Goal: Task Accomplishment & Management: Manage account settings

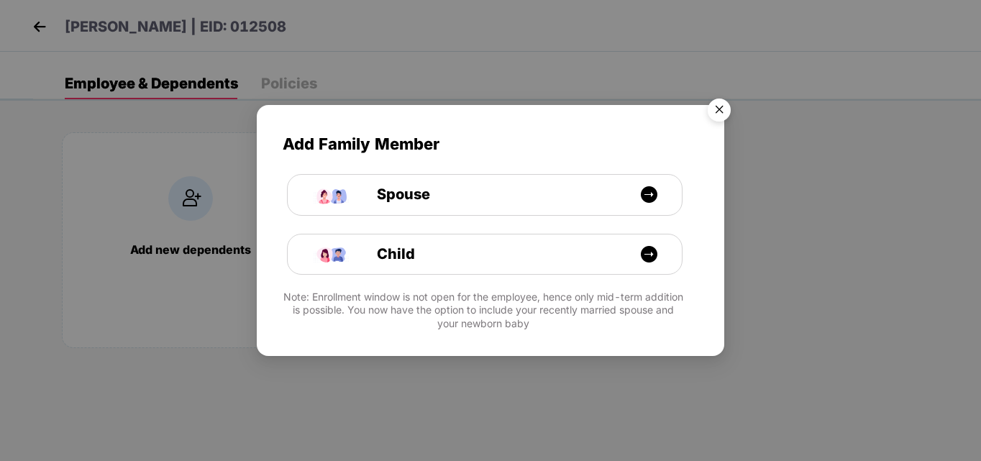
click at [724, 107] on img "Close" at bounding box center [719, 112] width 40 height 40
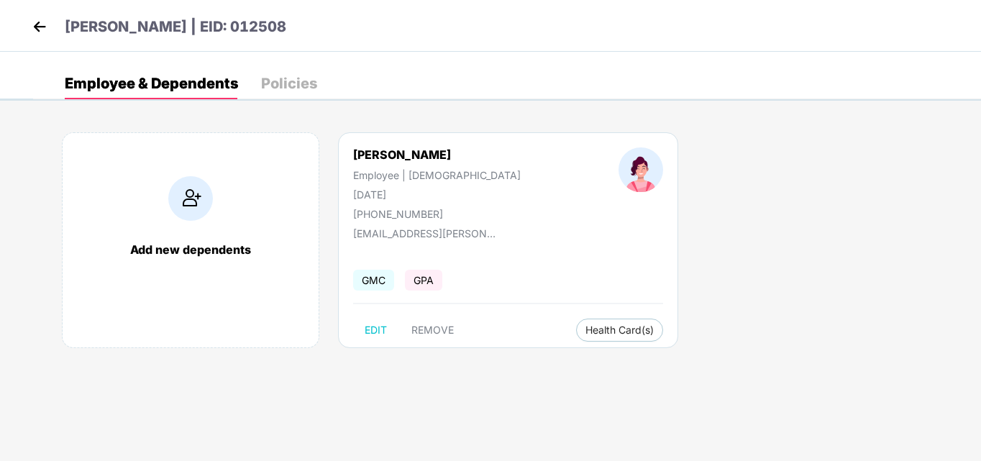
click at [45, 24] on img at bounding box center [40, 27] width 22 height 22
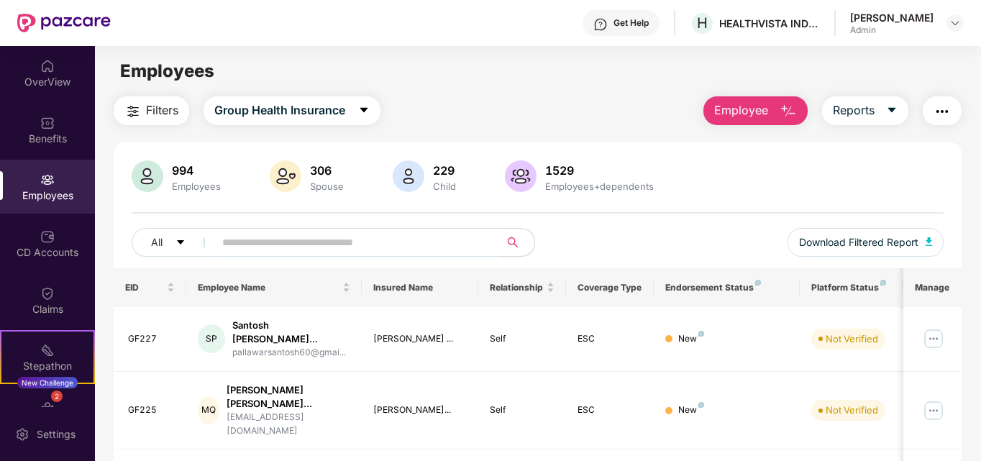
click at [46, 184] on img at bounding box center [47, 180] width 14 height 14
click at [953, 24] on img at bounding box center [956, 23] width 12 height 12
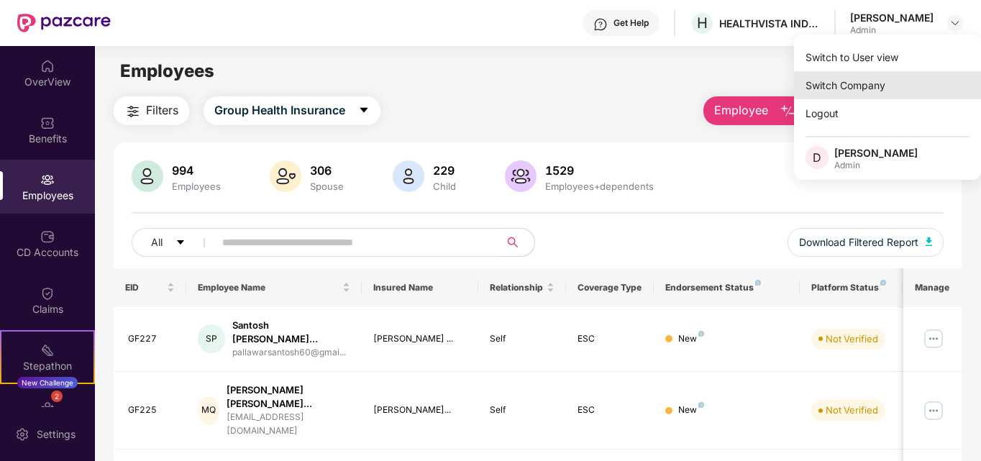
click at [849, 93] on div "Switch Company" at bounding box center [887, 85] width 187 height 28
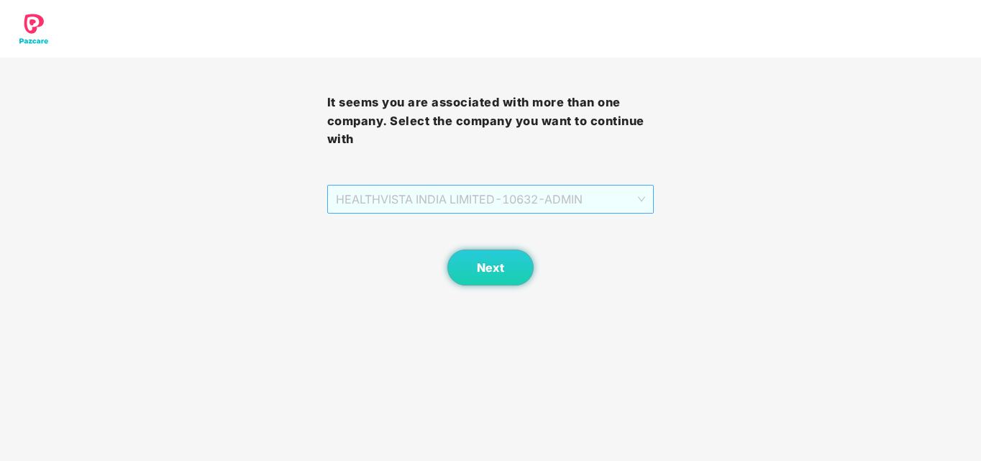
click at [430, 194] on span "HEALTHVISTA INDIA LIMITED - 10632 - ADMIN" at bounding box center [491, 199] width 310 height 27
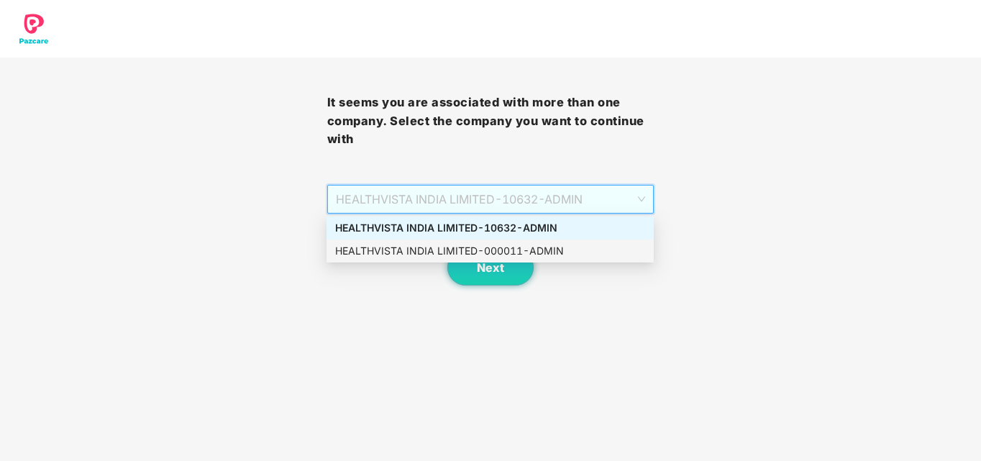
click at [393, 255] on div "HEALTHVISTA INDIA LIMITED - 000011 - ADMIN" at bounding box center [490, 251] width 310 height 16
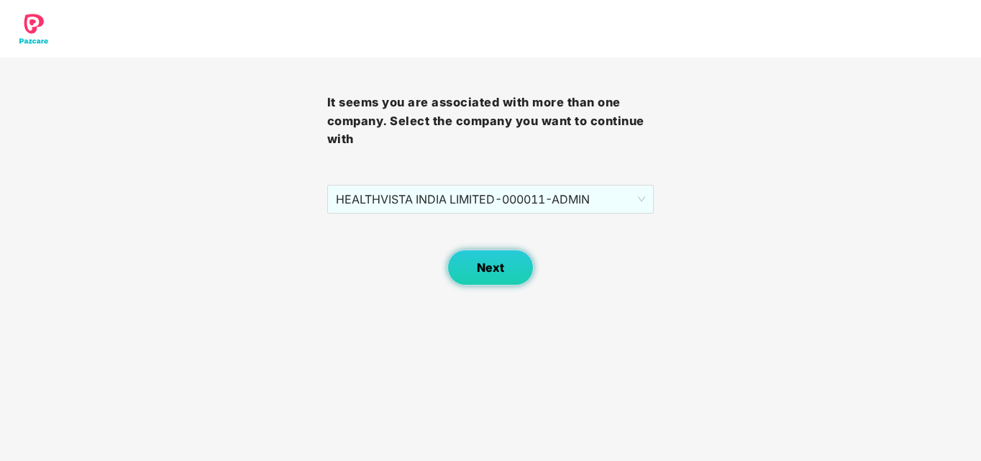
click at [500, 265] on span "Next" at bounding box center [490, 268] width 27 height 14
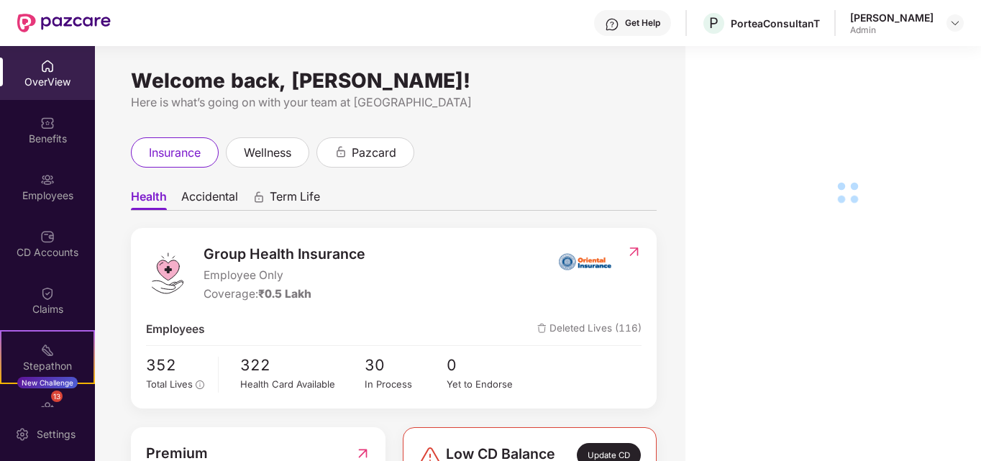
click at [43, 194] on div "Employees" at bounding box center [47, 195] width 95 height 14
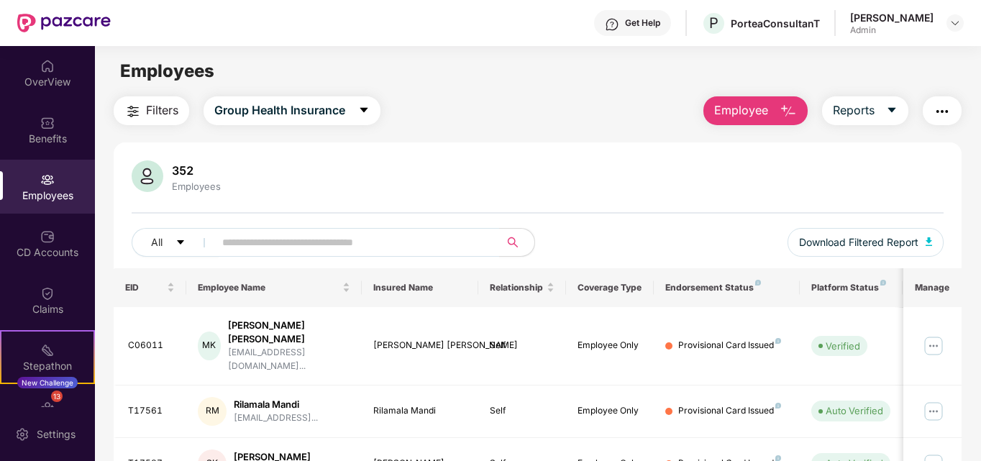
click at [757, 101] on button "Employee" at bounding box center [756, 110] width 104 height 29
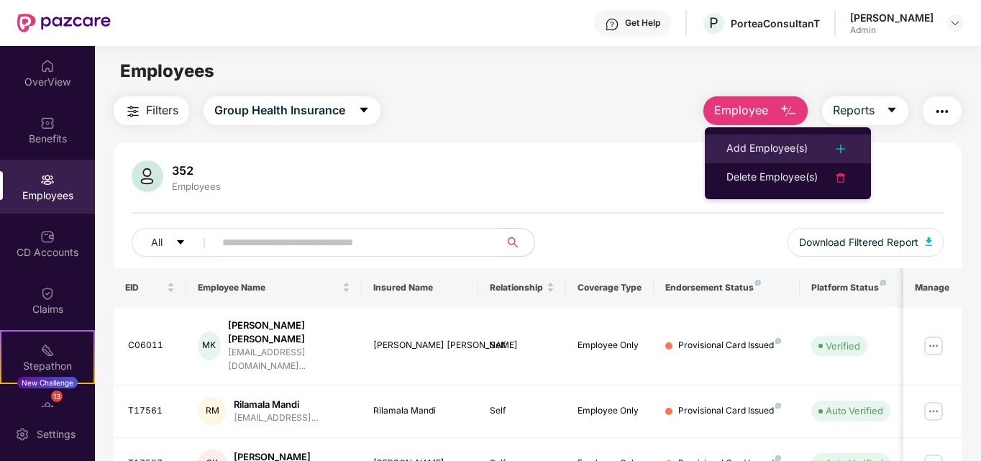
click at [753, 143] on div "Add Employee(s)" at bounding box center [767, 148] width 81 height 17
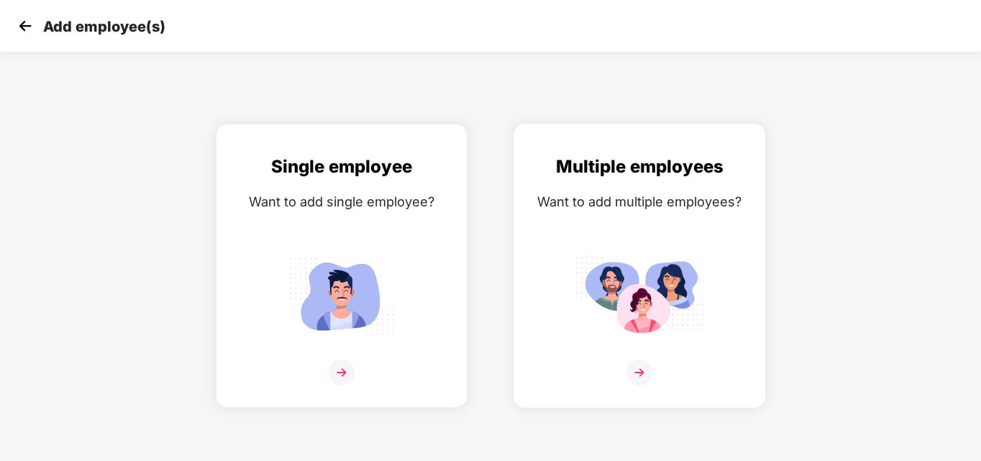
click at [645, 372] on img at bounding box center [640, 373] width 26 height 26
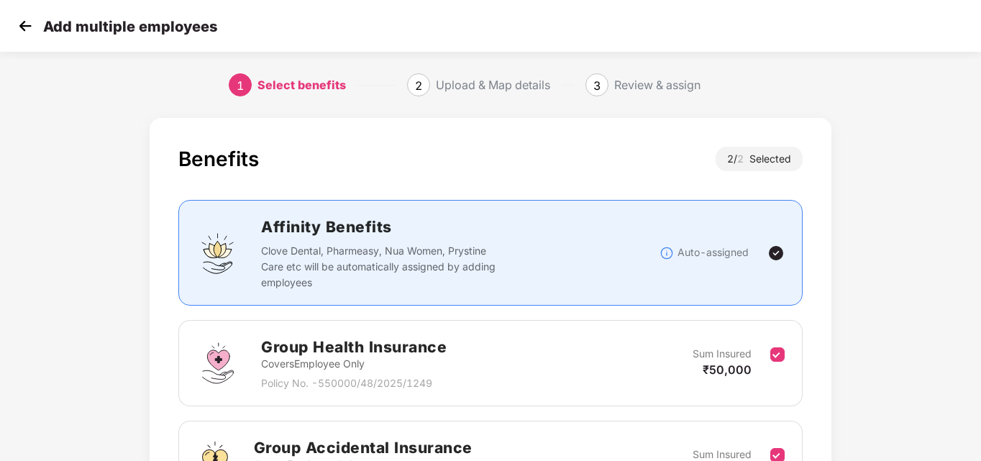
scroll to position [171, 0]
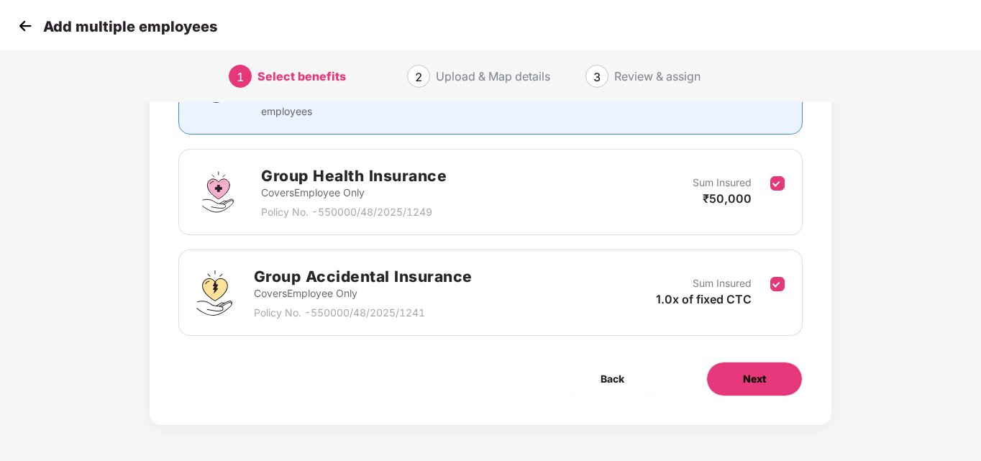
click at [757, 373] on span "Next" at bounding box center [754, 379] width 23 height 16
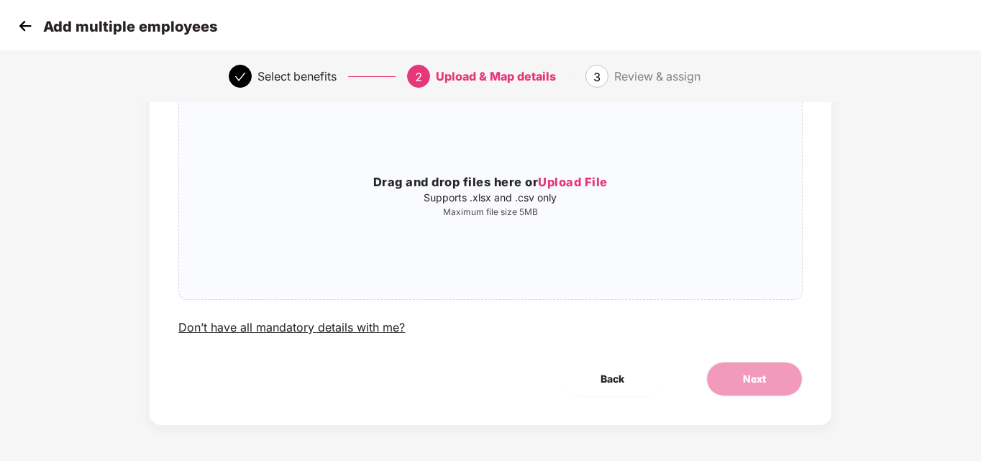
scroll to position [0, 0]
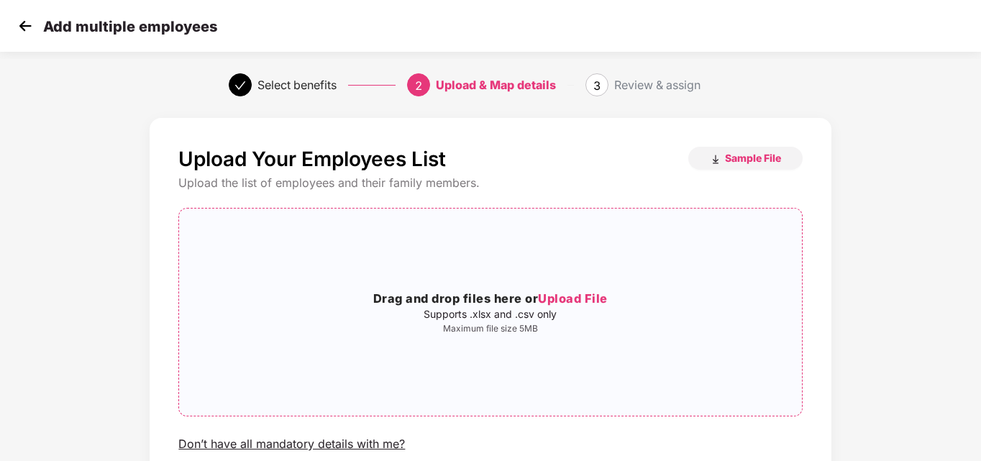
click at [583, 297] on span "Upload File" at bounding box center [573, 298] width 70 height 14
click at [589, 301] on span "Upload File" at bounding box center [573, 298] width 70 height 14
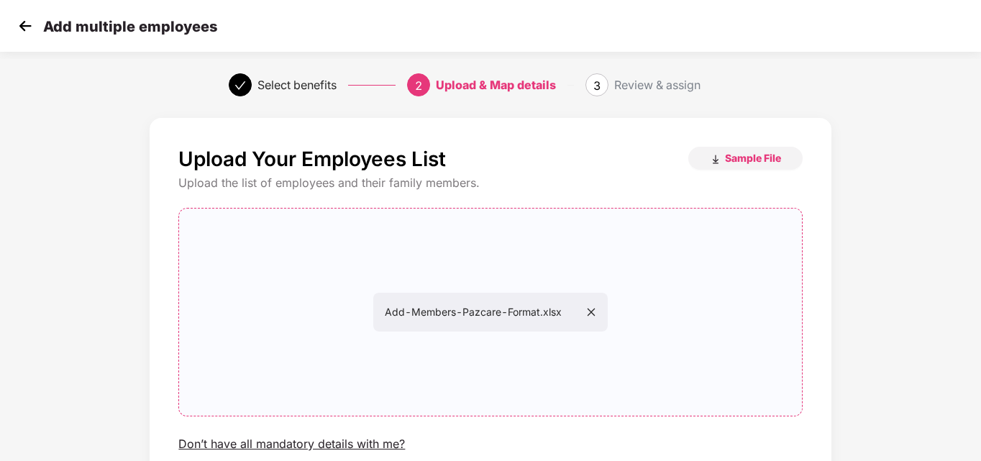
scroll to position [117, 0]
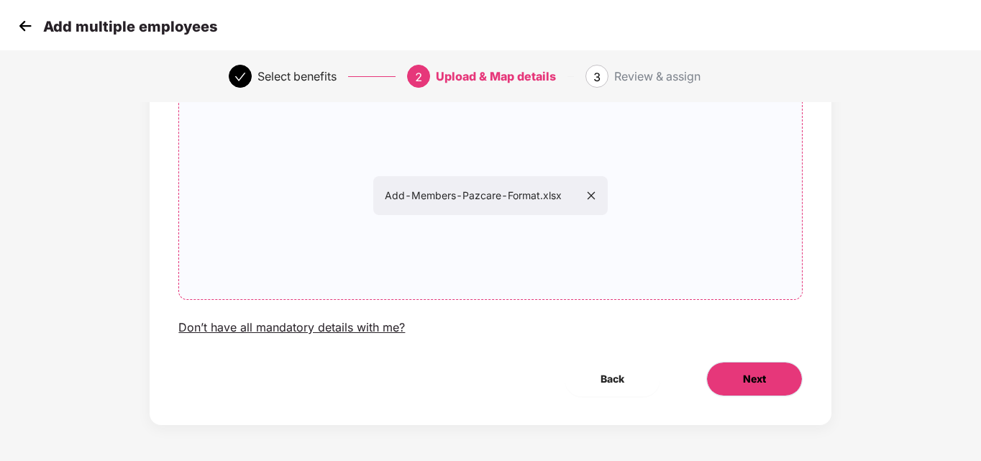
click at [778, 388] on button "Next" at bounding box center [755, 379] width 96 height 35
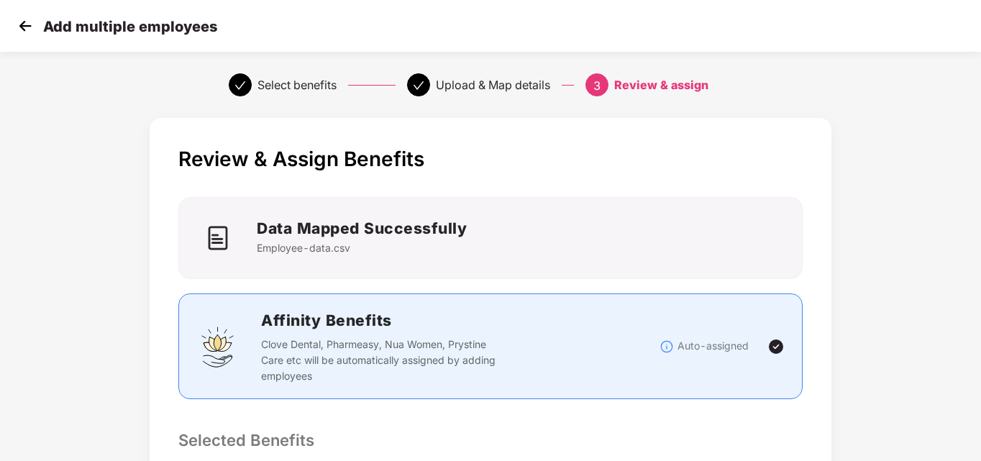
scroll to position [458, 0]
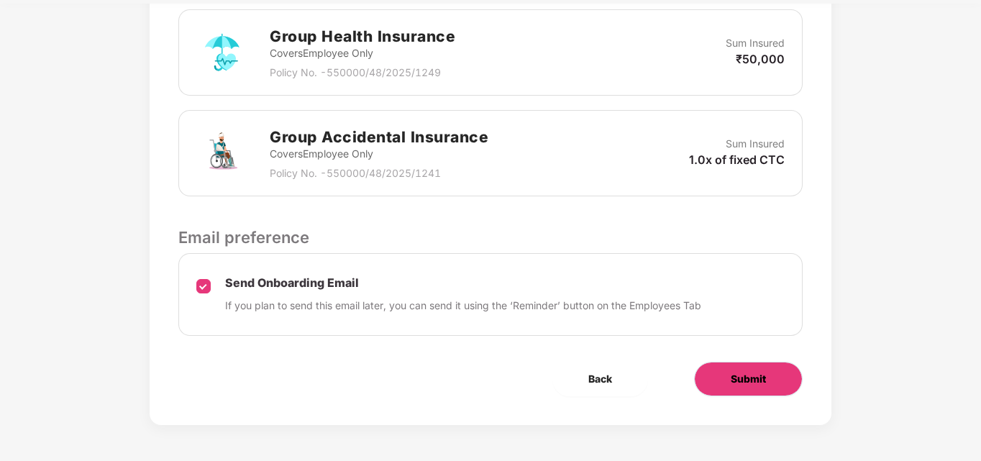
click at [760, 385] on span "Submit" at bounding box center [748, 379] width 35 height 16
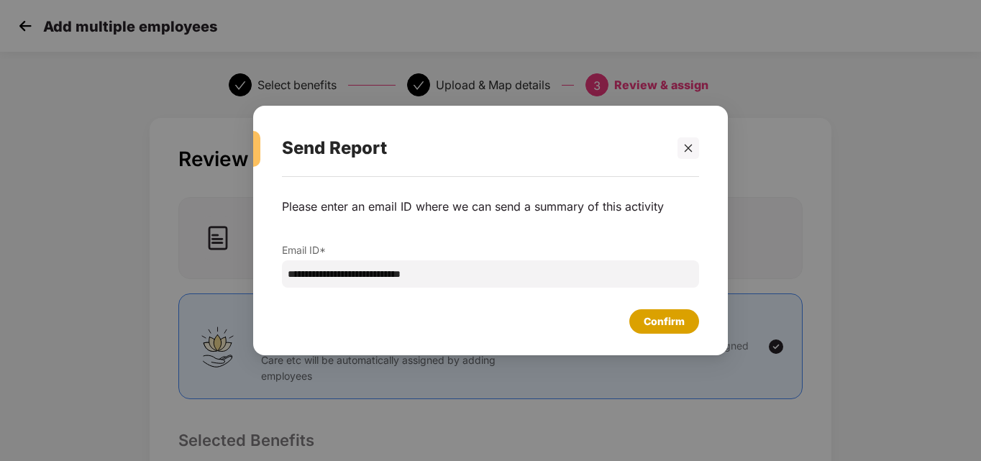
click at [656, 331] on div "Confirm" at bounding box center [665, 321] width 70 height 24
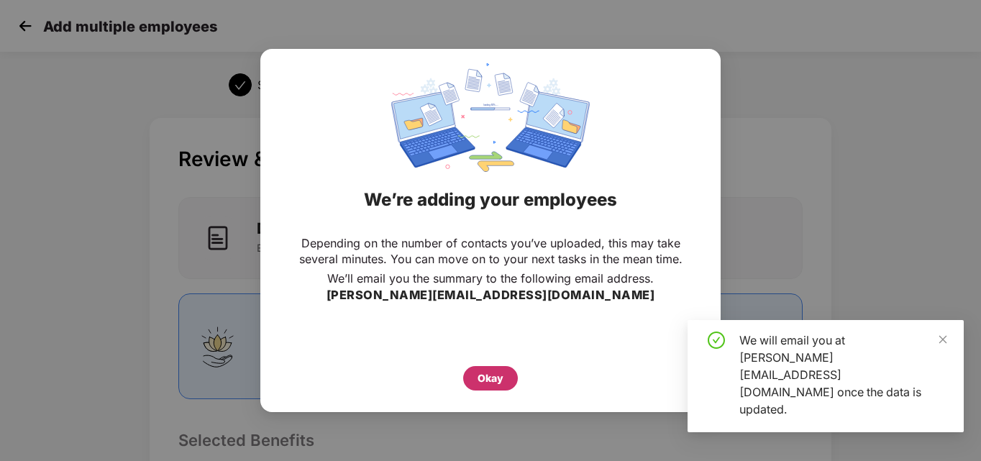
click at [494, 379] on div "Okay" at bounding box center [491, 379] width 26 height 16
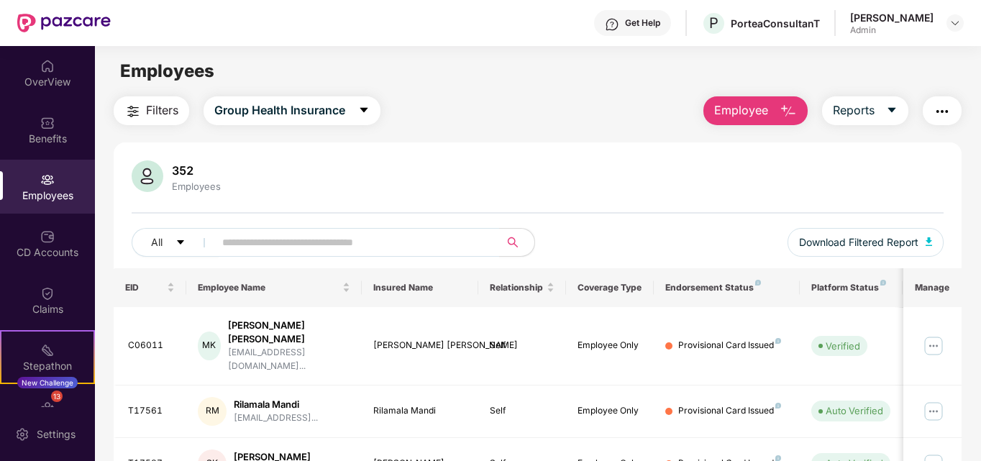
click at [762, 107] on span "Employee" at bounding box center [741, 110] width 54 height 18
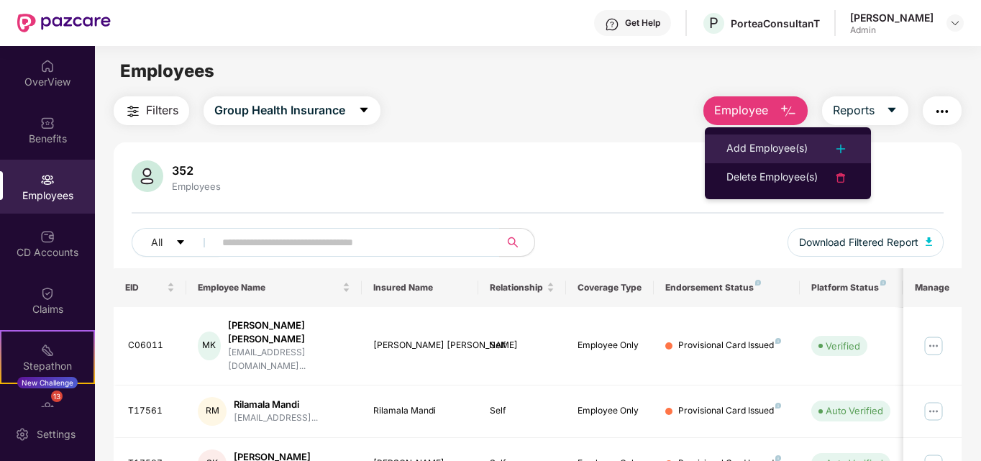
click at [737, 143] on div "Add Employee(s)" at bounding box center [767, 148] width 81 height 17
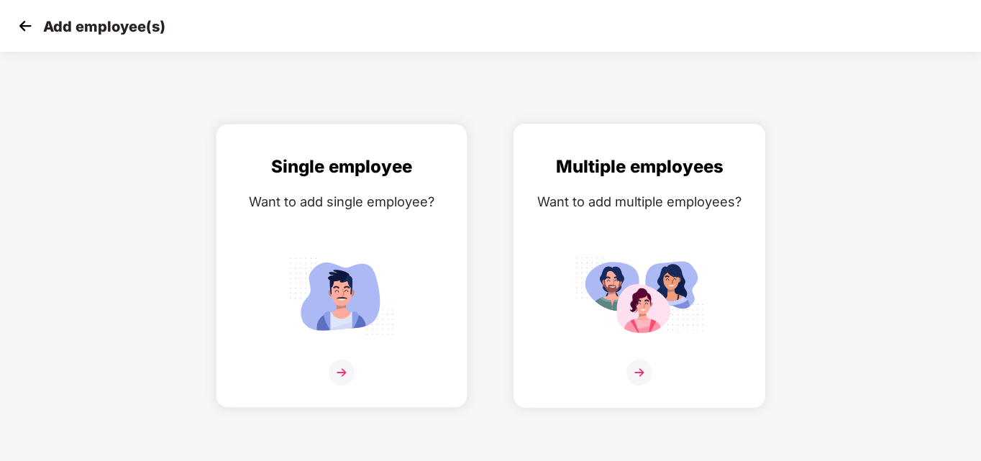
click at [644, 373] on img at bounding box center [640, 373] width 26 height 26
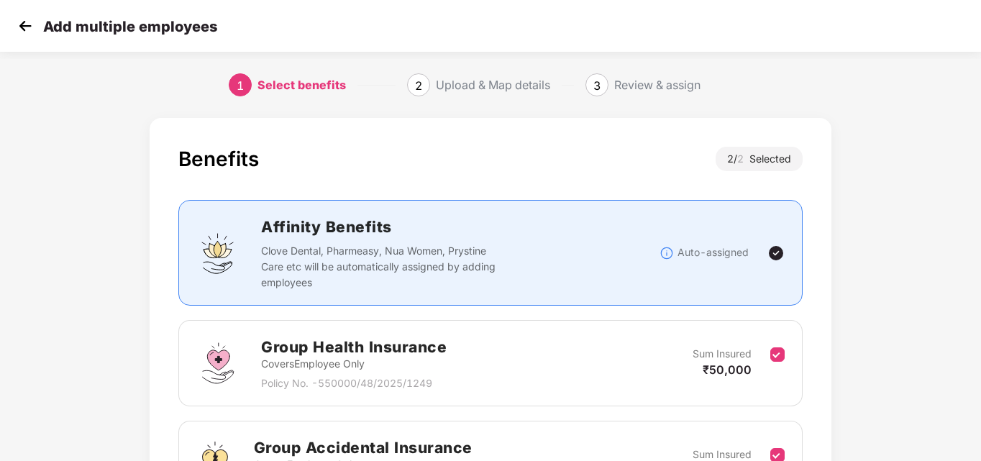
scroll to position [171, 0]
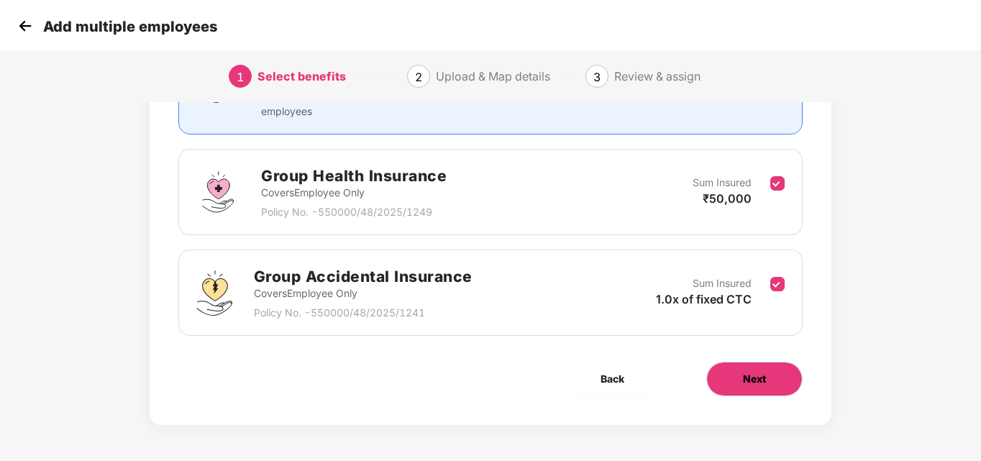
click at [748, 377] on span "Next" at bounding box center [754, 379] width 23 height 16
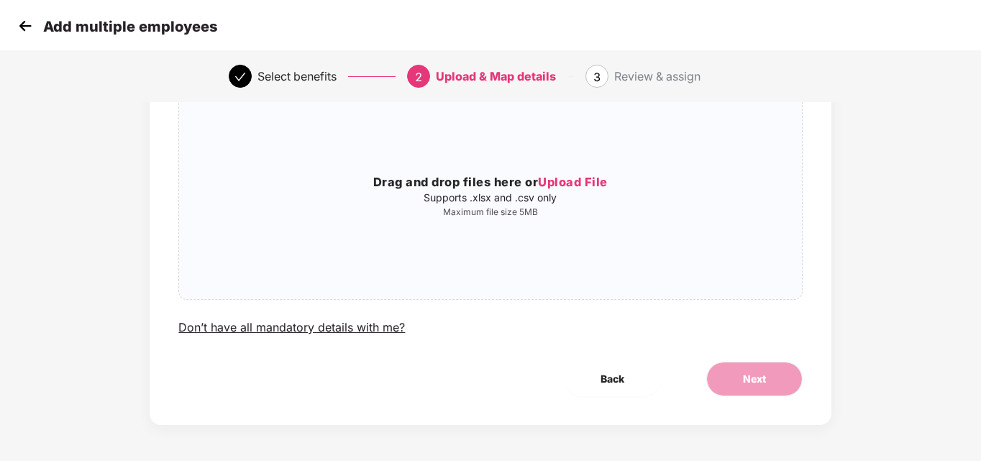
scroll to position [0, 0]
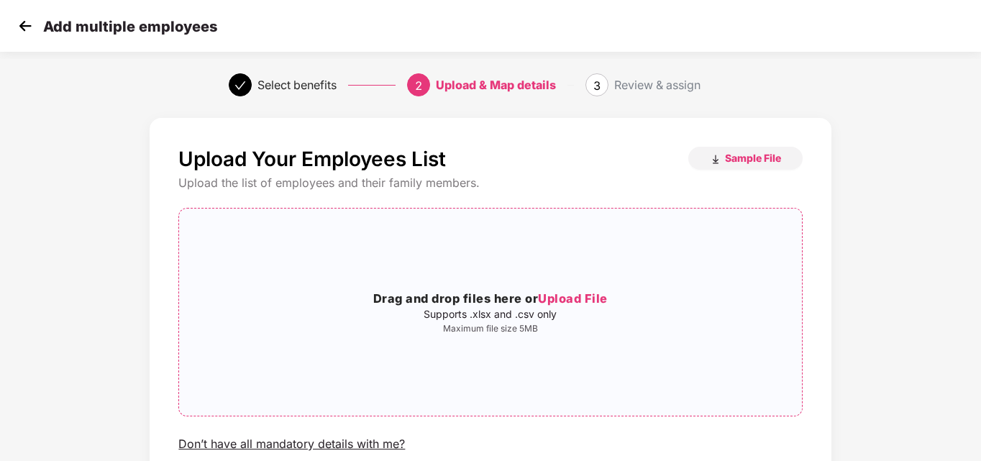
click at [569, 301] on span "Upload File" at bounding box center [573, 298] width 70 height 14
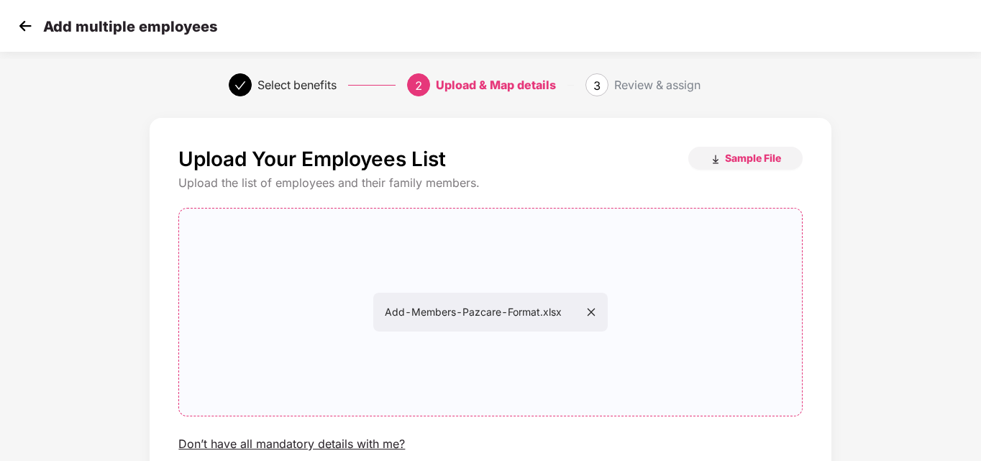
scroll to position [117, 0]
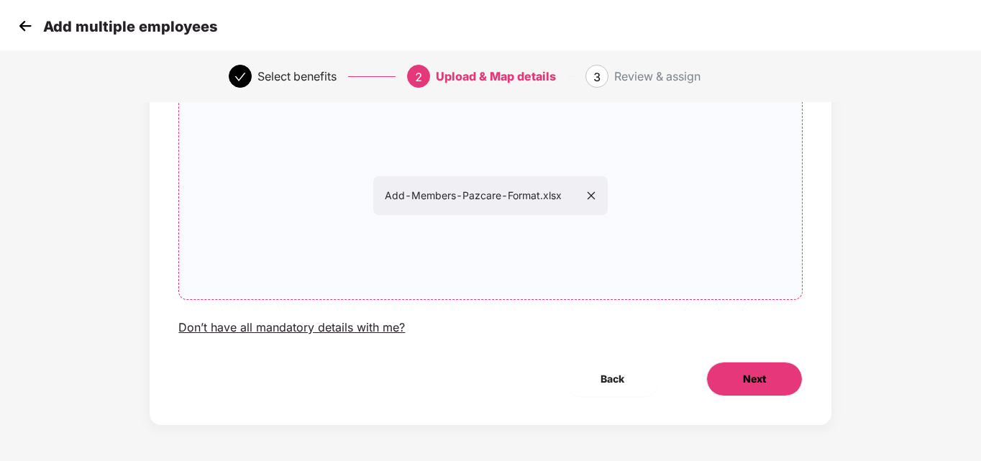
click at [729, 383] on button "Next" at bounding box center [755, 379] width 96 height 35
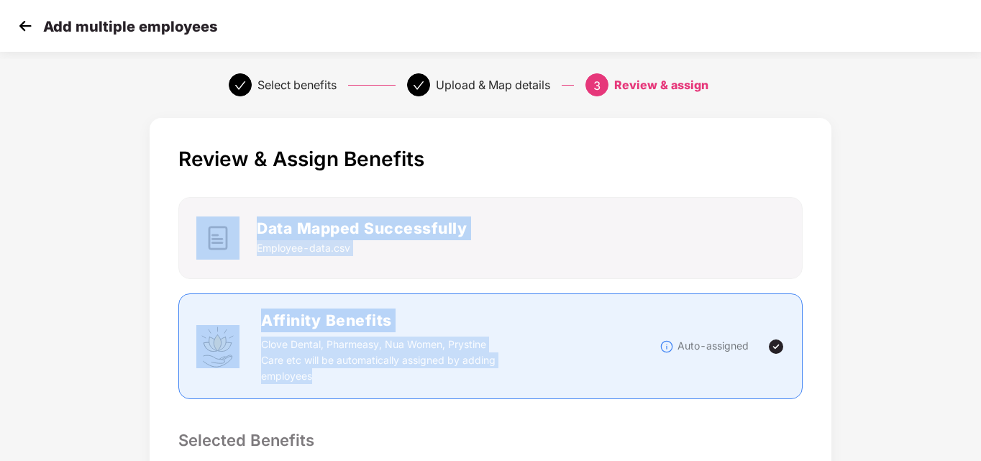
drag, startPoint x: 981, startPoint y: 137, endPoint x: 975, endPoint y: 314, distance: 176.4
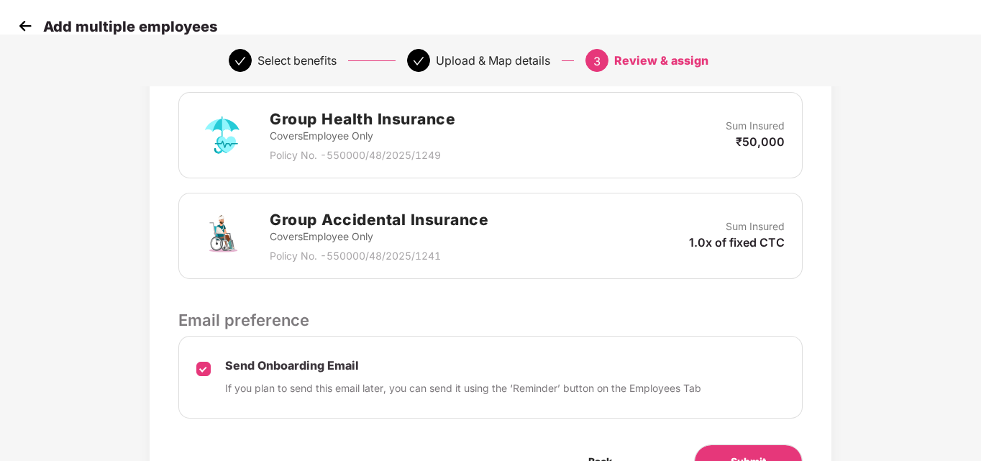
scroll to position [412, 1]
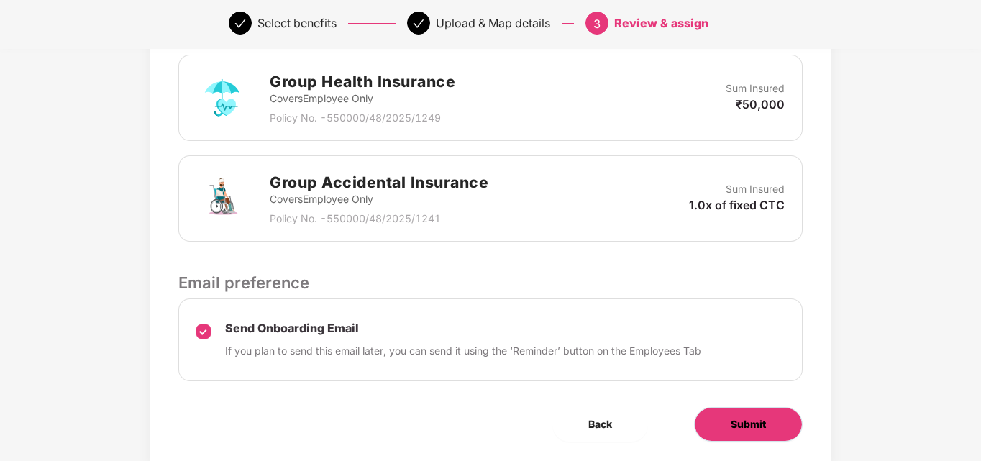
click at [742, 435] on button "Submit" at bounding box center [748, 424] width 109 height 35
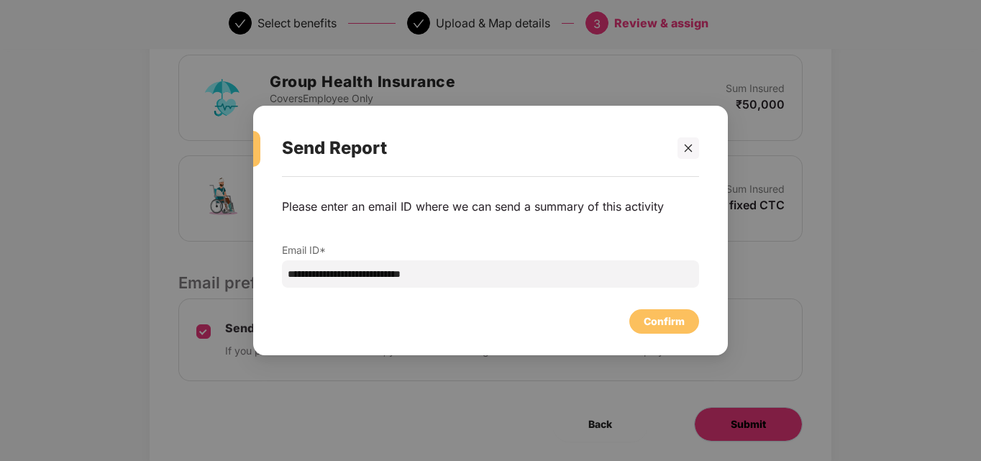
scroll to position [0, 1]
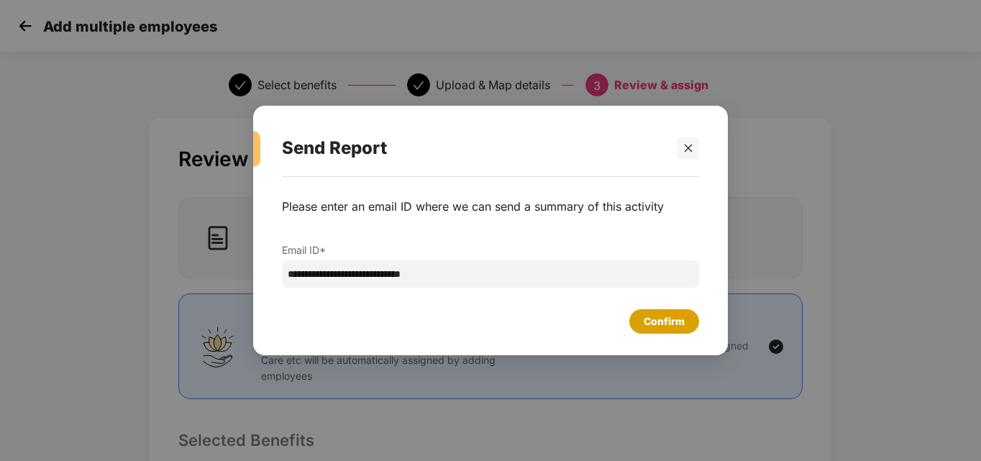
click at [641, 323] on div "Confirm" at bounding box center [665, 321] width 70 height 24
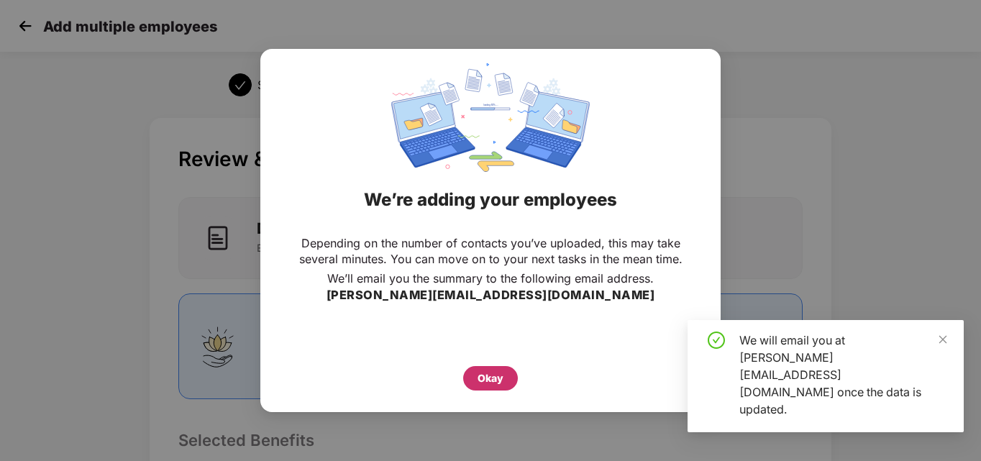
click at [497, 382] on div "Okay" at bounding box center [491, 379] width 26 height 16
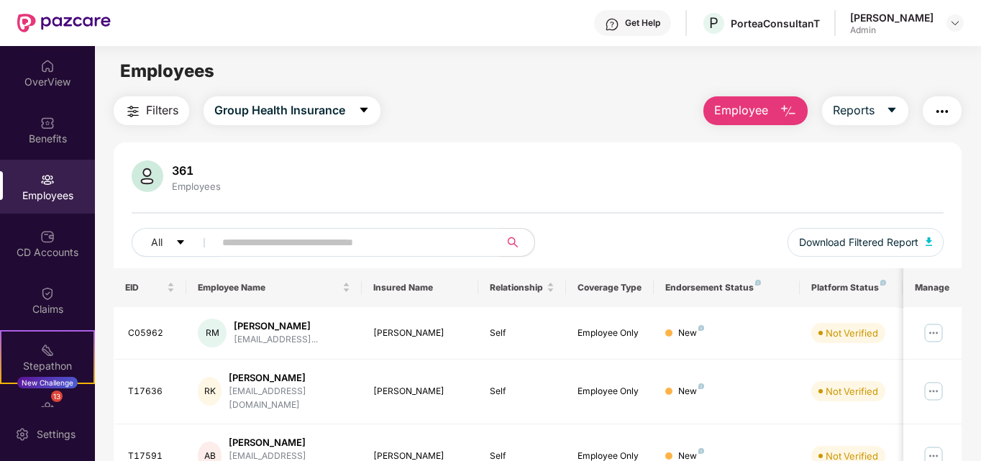
click at [473, 240] on input "text" at bounding box center [351, 243] width 258 height 22
paste input "******"
type input "******"
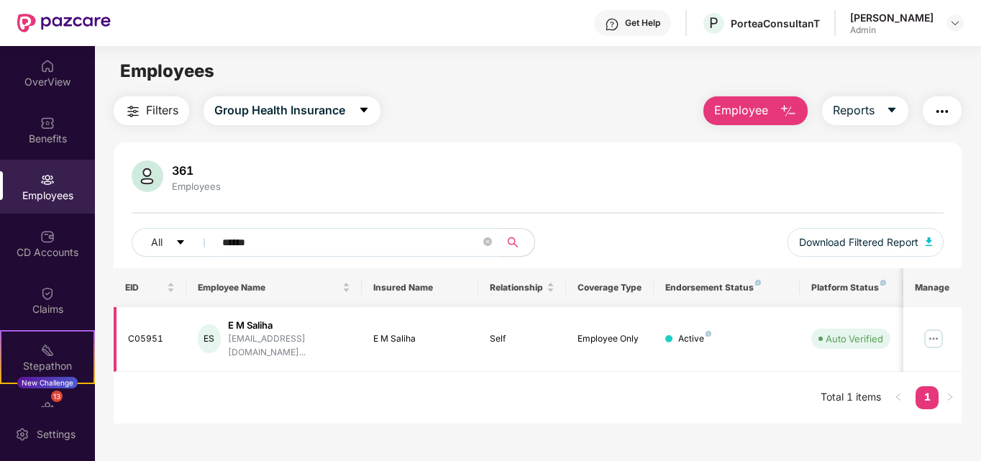
click at [931, 328] on img at bounding box center [933, 338] width 23 height 23
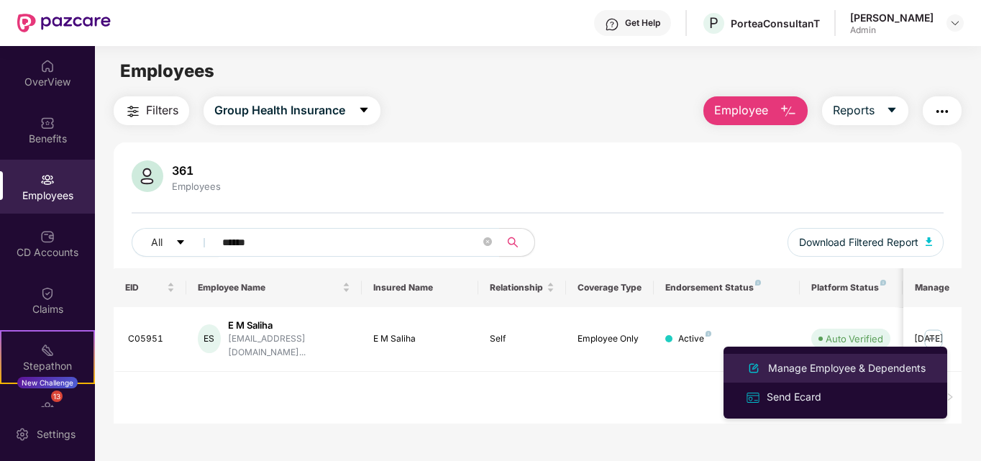
click at [800, 371] on div "Manage Employee & Dependents" at bounding box center [846, 368] width 163 height 16
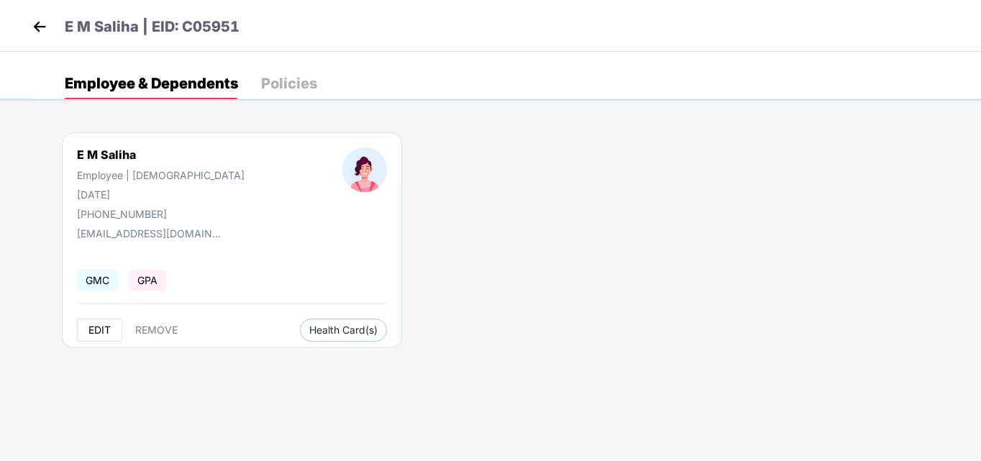
click at [102, 329] on span "EDIT" at bounding box center [99, 330] width 22 height 12
select select "******"
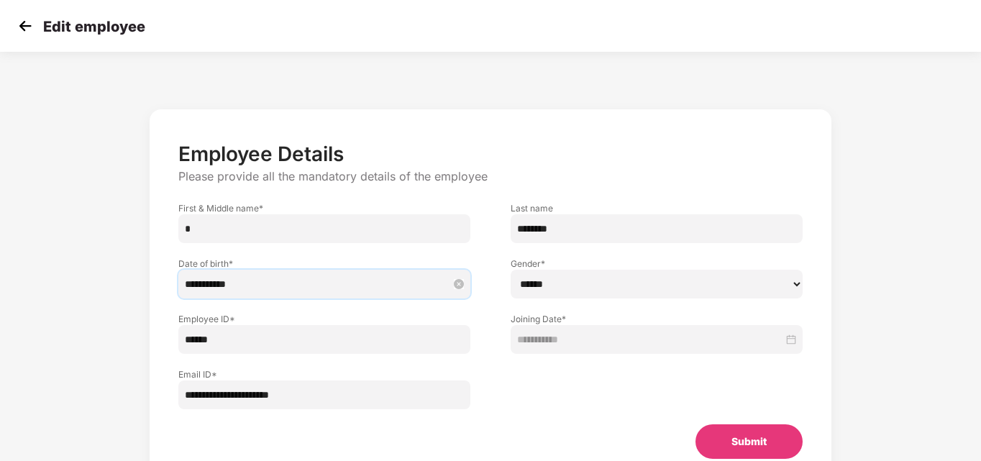
click at [215, 286] on input "**********" at bounding box center [317, 284] width 265 height 16
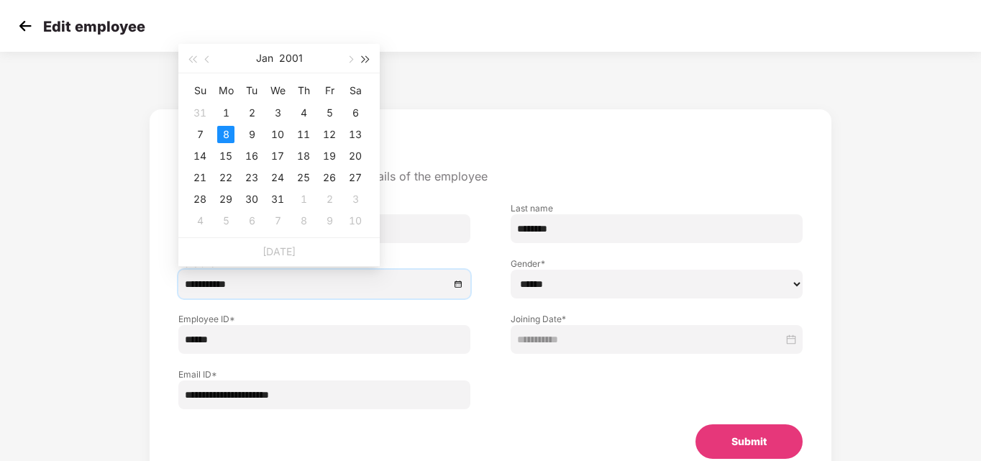
click at [363, 58] on span "button" at bounding box center [366, 59] width 7 height 7
click at [196, 63] on span "button" at bounding box center [191, 59] width 7 height 7
click at [354, 57] on button "button" at bounding box center [350, 58] width 16 height 29
click at [300, 137] on div "8" at bounding box center [303, 134] width 17 height 17
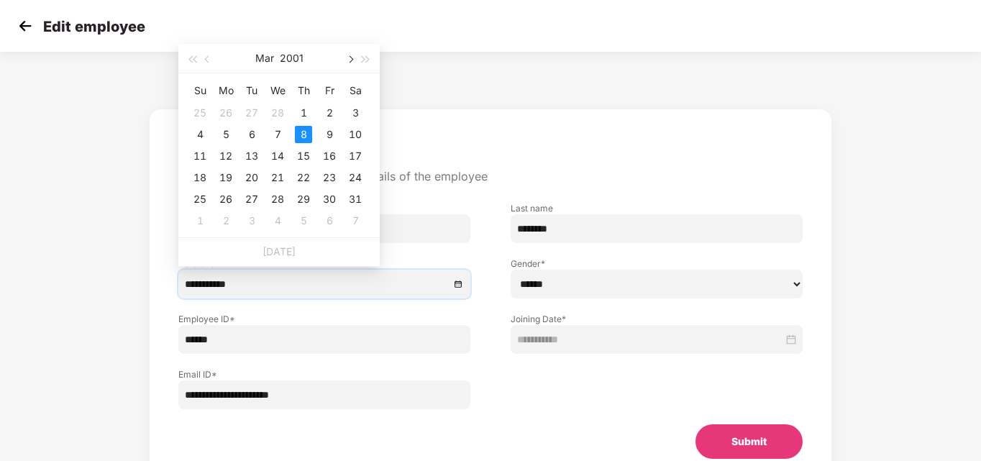
click at [353, 63] on button "button" at bounding box center [350, 58] width 16 height 29
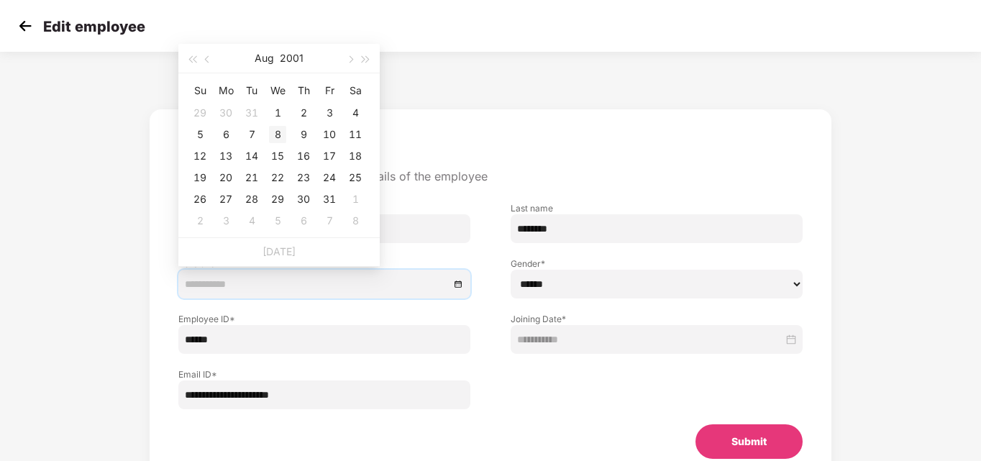
type input "**********"
click at [279, 135] on div "8" at bounding box center [277, 134] width 17 height 17
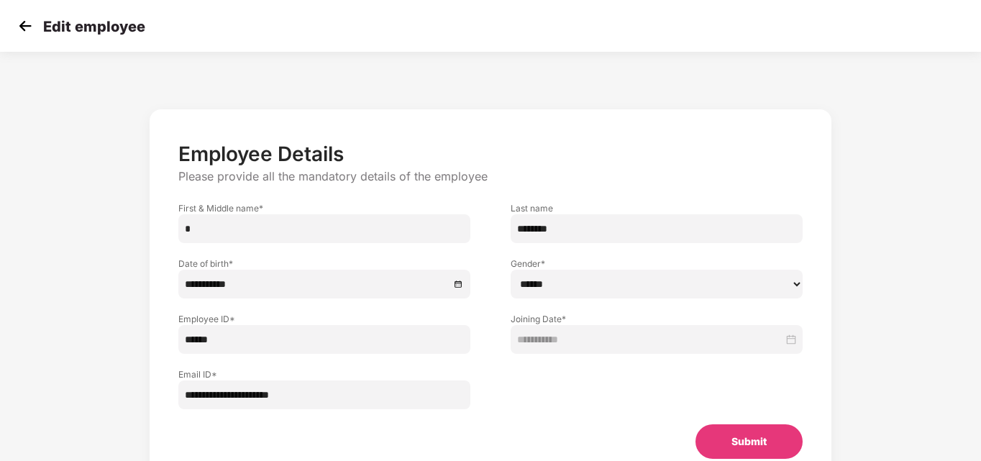
click at [496, 369] on div at bounding box center [657, 381] width 332 height 55
click at [741, 447] on button "Submit" at bounding box center [749, 441] width 107 height 35
click at [741, 447] on button "Submit" at bounding box center [739, 441] width 127 height 35
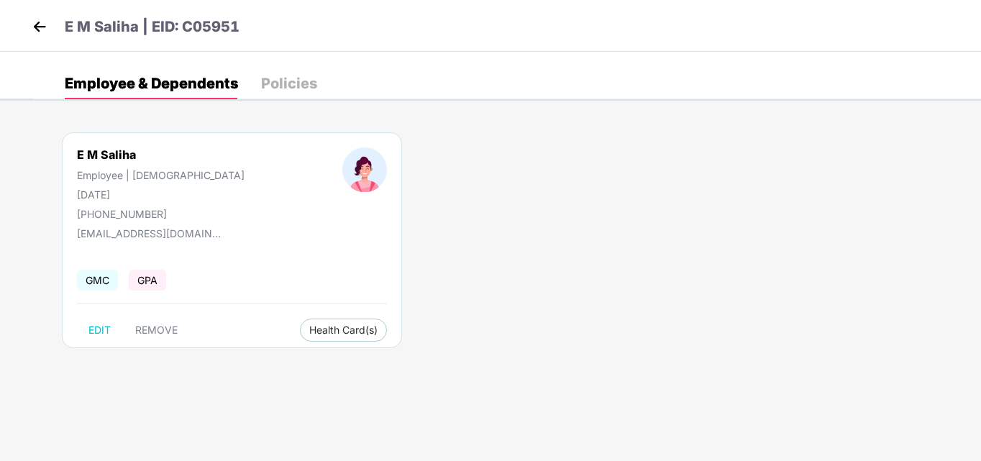
click at [40, 32] on img at bounding box center [40, 27] width 22 height 22
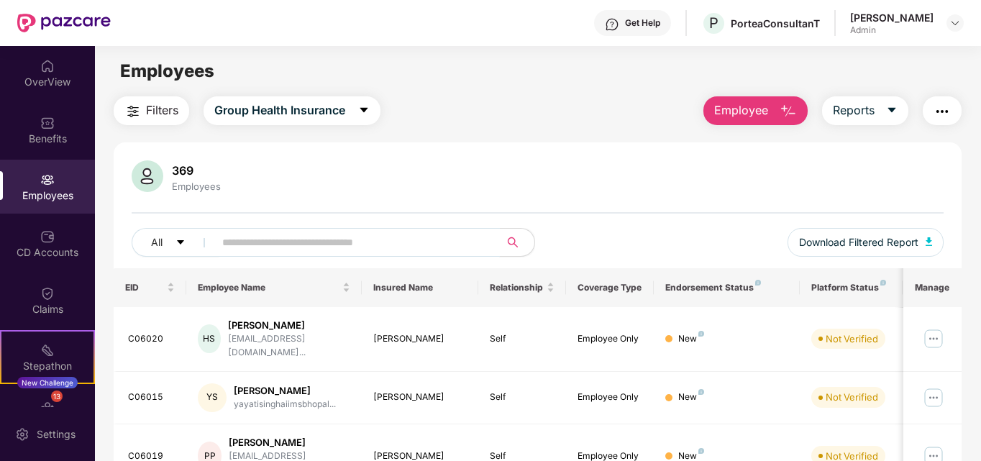
click at [268, 246] on input "text" at bounding box center [351, 243] width 258 height 22
paste input "******"
type input "******"
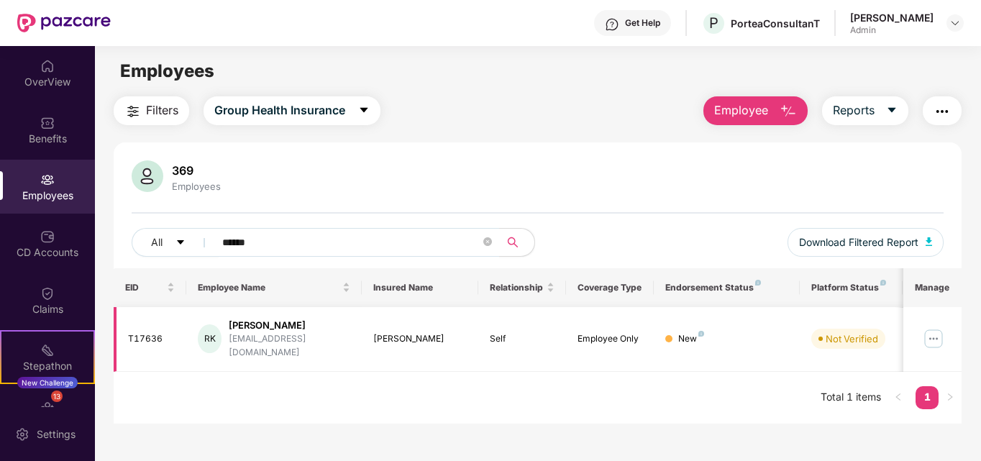
click at [929, 333] on img at bounding box center [933, 338] width 23 height 23
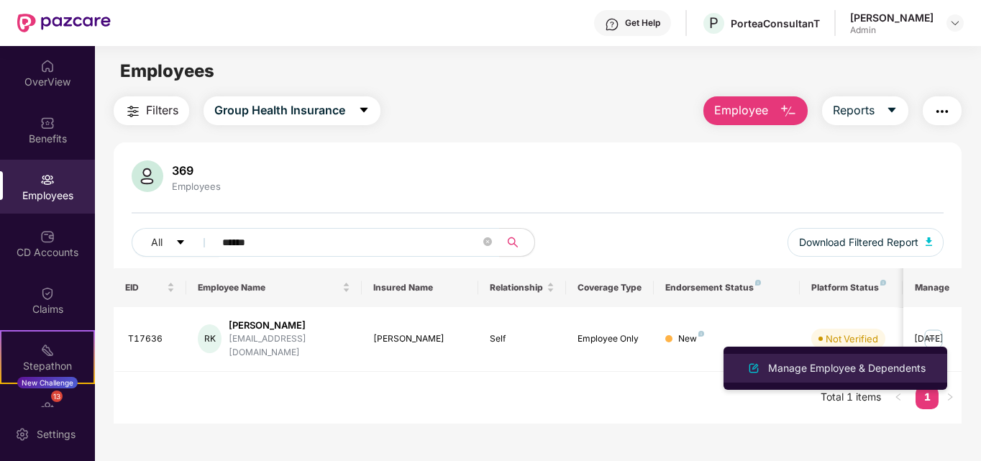
click at [815, 365] on div "Manage Employee & Dependents" at bounding box center [846, 368] width 163 height 16
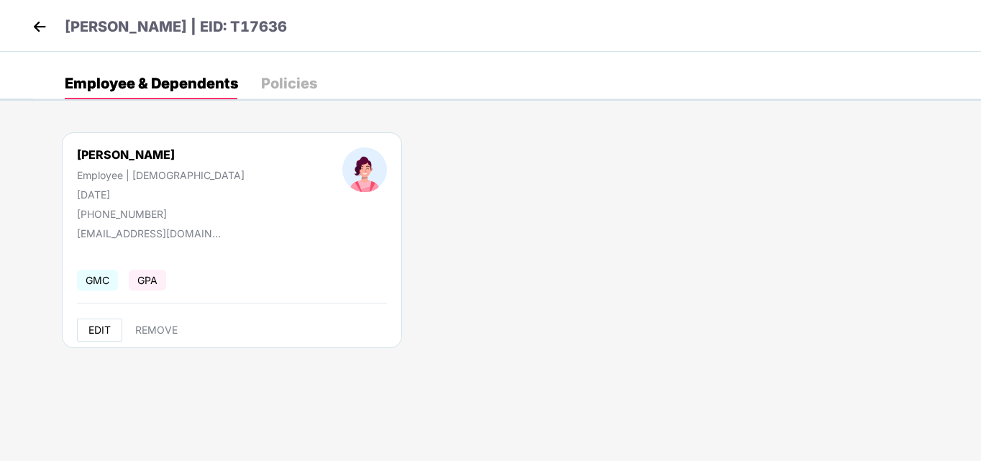
click at [103, 325] on span "EDIT" at bounding box center [99, 330] width 22 height 12
select select "******"
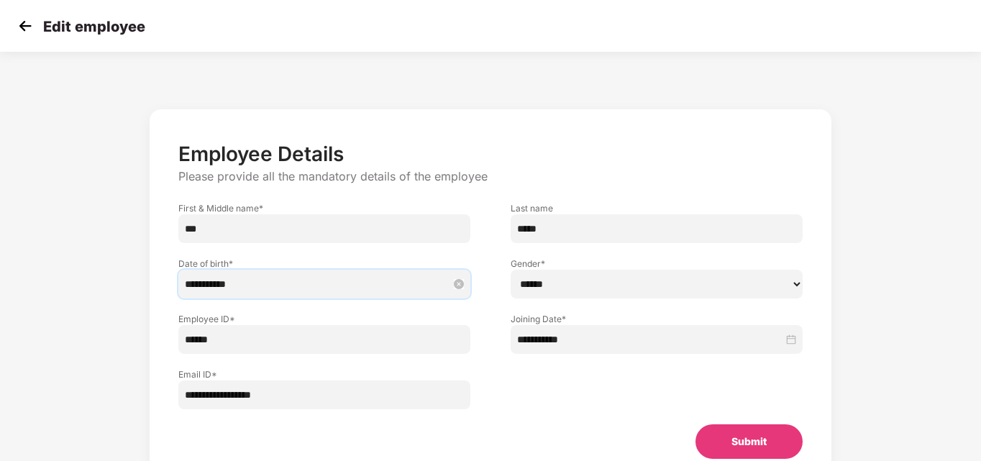
click at [295, 283] on input "**********" at bounding box center [317, 284] width 265 height 16
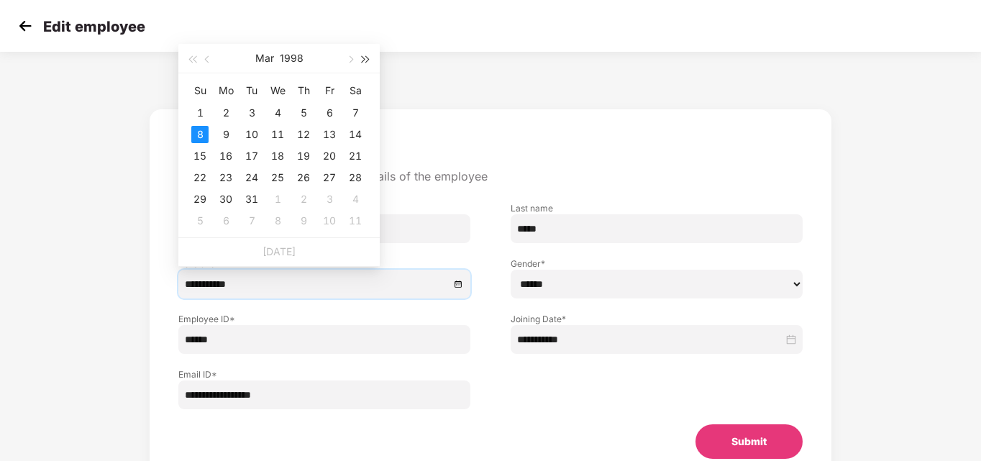
click at [368, 60] on span "button" at bounding box center [366, 59] width 7 height 7
click at [364, 58] on span "button" at bounding box center [366, 59] width 7 height 7
click at [194, 62] on button "button" at bounding box center [192, 58] width 16 height 29
type input "**********"
click at [228, 135] on div "8" at bounding box center [225, 134] width 17 height 17
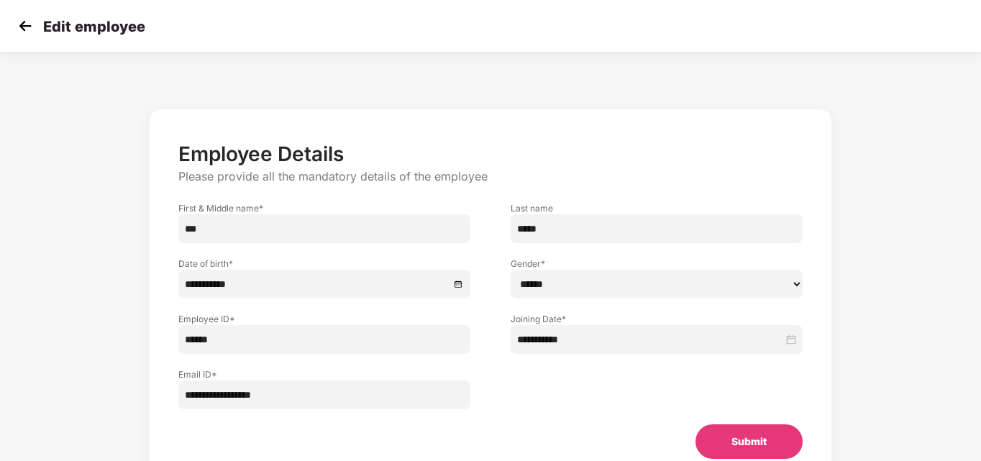
click at [713, 442] on button "Submit" at bounding box center [749, 441] width 107 height 35
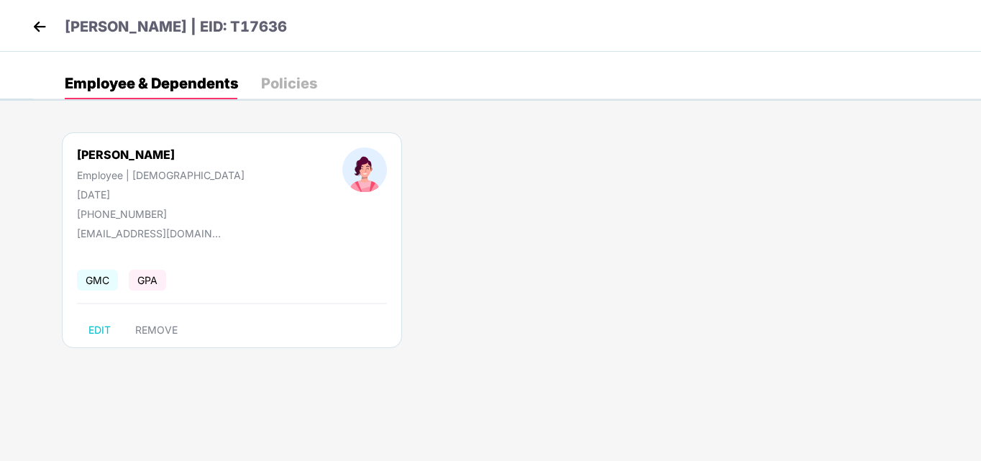
click at [42, 29] on img at bounding box center [40, 27] width 22 height 22
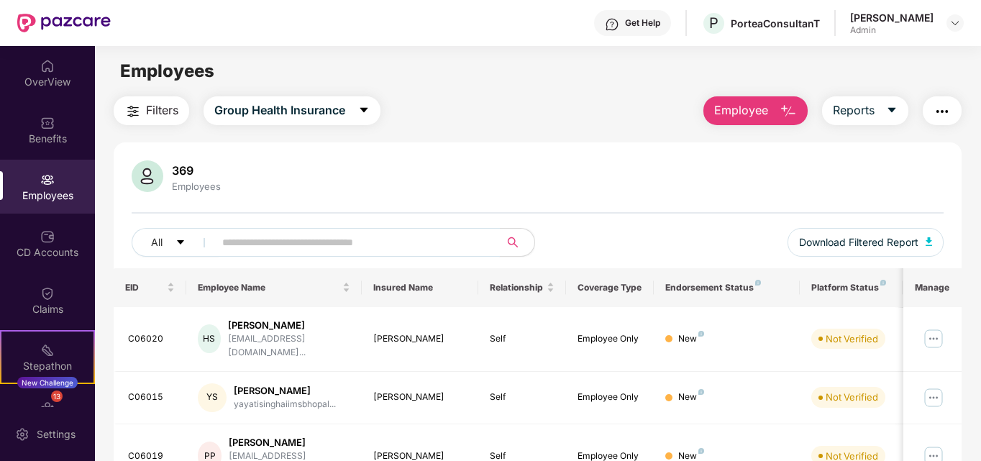
click at [438, 237] on input "text" at bounding box center [351, 243] width 258 height 22
paste input "******"
type input "******"
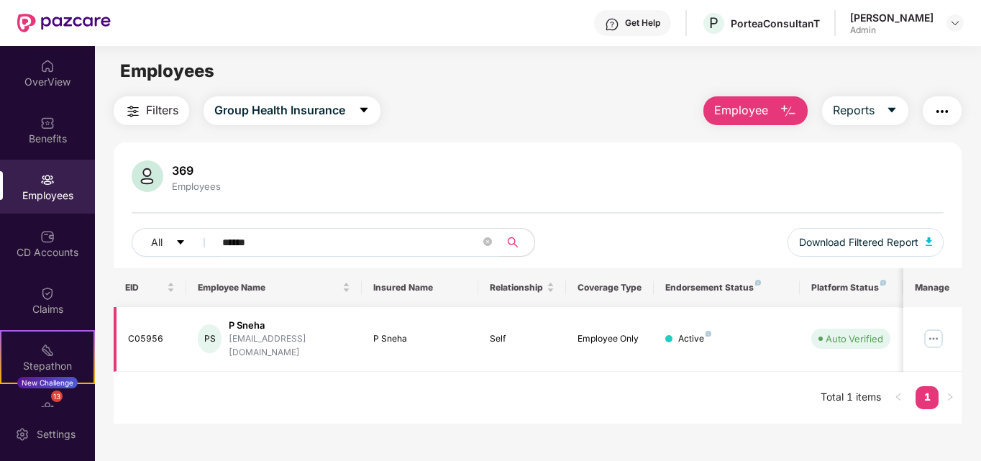
click at [936, 330] on img at bounding box center [933, 338] width 23 height 23
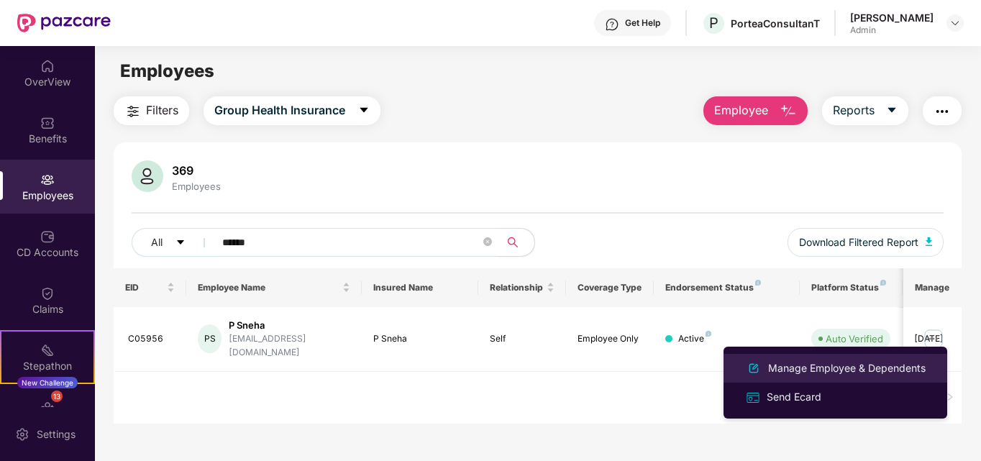
click at [819, 367] on div "Manage Employee & Dependents" at bounding box center [846, 368] width 163 height 16
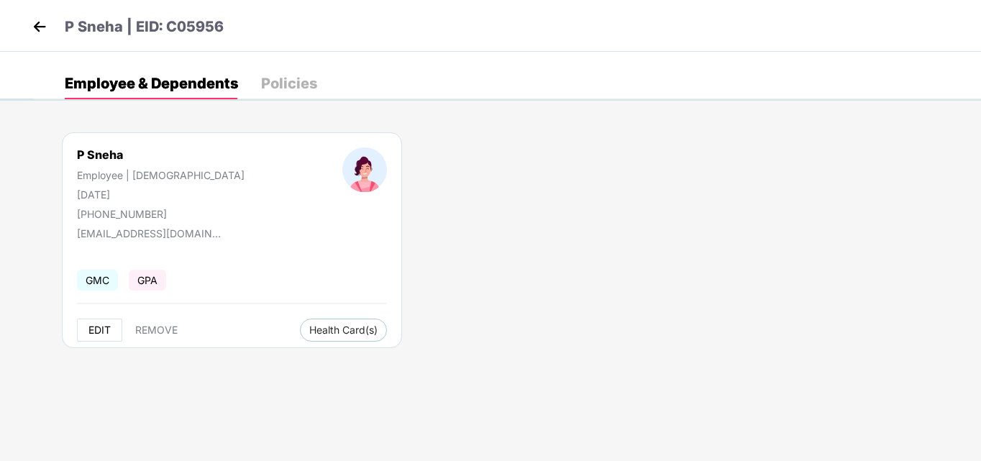
click at [92, 327] on span "EDIT" at bounding box center [99, 330] width 22 height 12
select select "******"
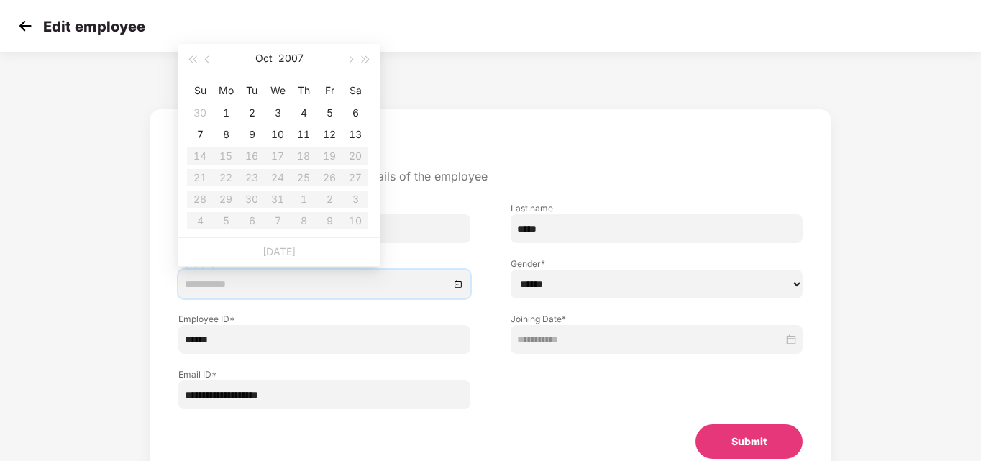
click at [405, 284] on input at bounding box center [317, 284] width 265 height 16
click at [191, 60] on span "button" at bounding box center [191, 59] width 7 height 7
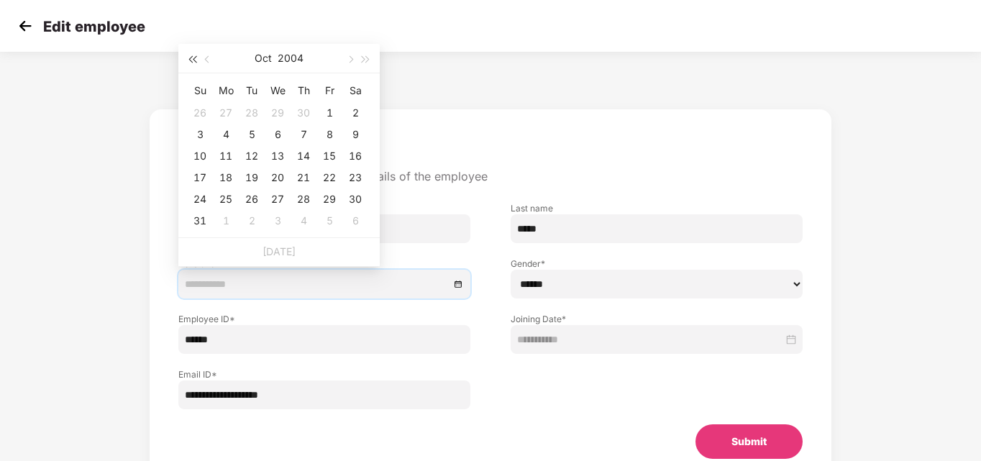
click at [191, 60] on span "button" at bounding box center [191, 59] width 7 height 7
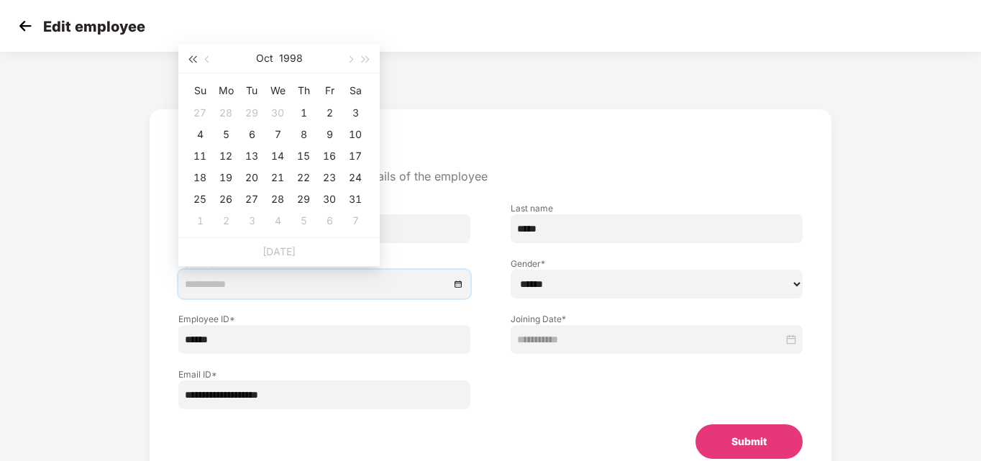
click at [191, 60] on span "button" at bounding box center [191, 59] width 7 height 7
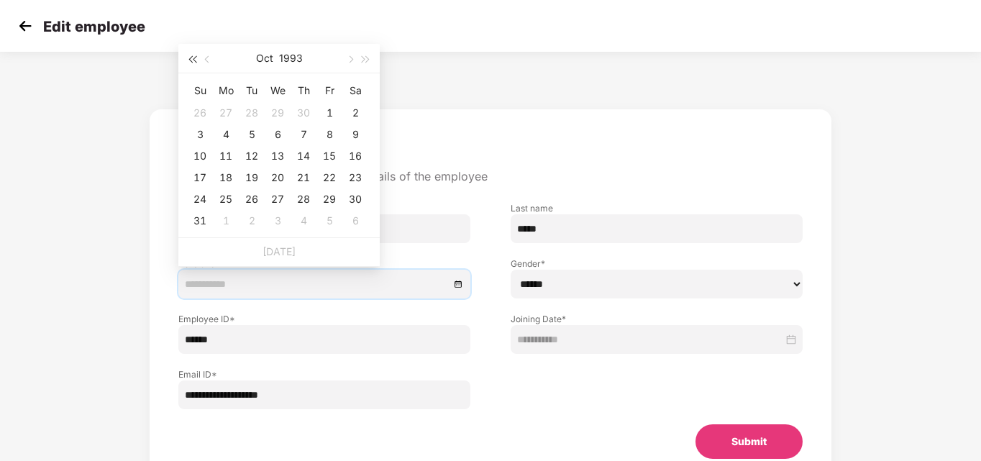
click at [191, 60] on span "button" at bounding box center [191, 59] width 7 height 7
click at [249, 133] on div "6" at bounding box center [251, 134] width 17 height 17
click at [191, 58] on span "button" at bounding box center [191, 59] width 7 height 7
click at [370, 60] on button "button" at bounding box center [366, 58] width 16 height 29
click at [209, 62] on button "button" at bounding box center [208, 58] width 16 height 29
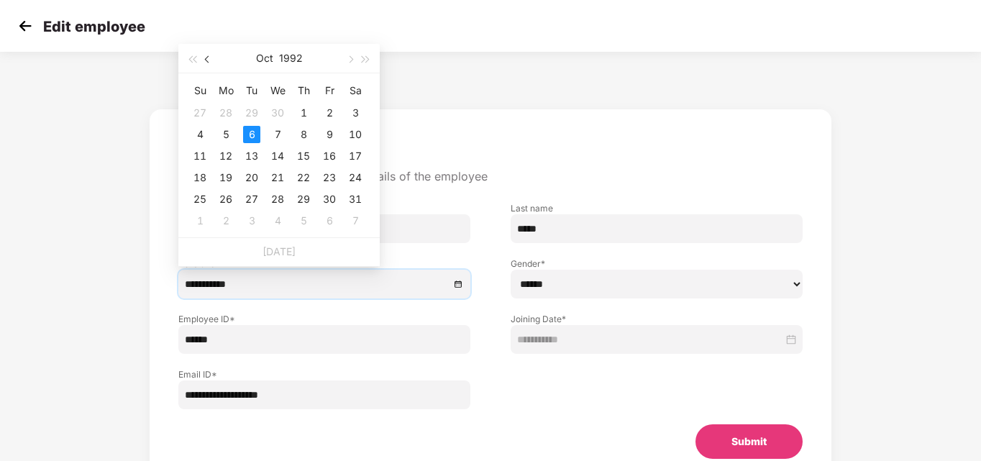
click at [209, 62] on button "button" at bounding box center [208, 58] width 16 height 29
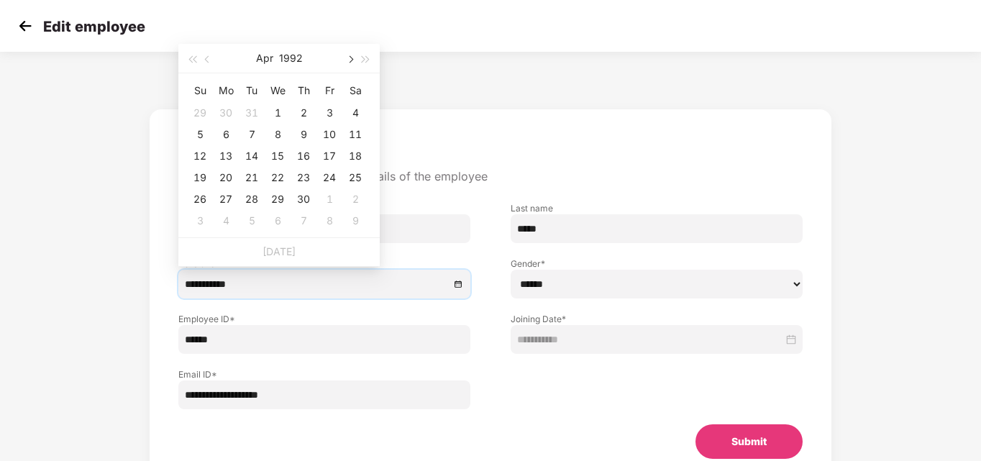
click at [350, 57] on span "button" at bounding box center [349, 59] width 7 height 7
click at [253, 177] on div "19" at bounding box center [251, 177] width 17 height 17
type input "**********"
click at [277, 133] on div "6" at bounding box center [277, 134] width 17 height 17
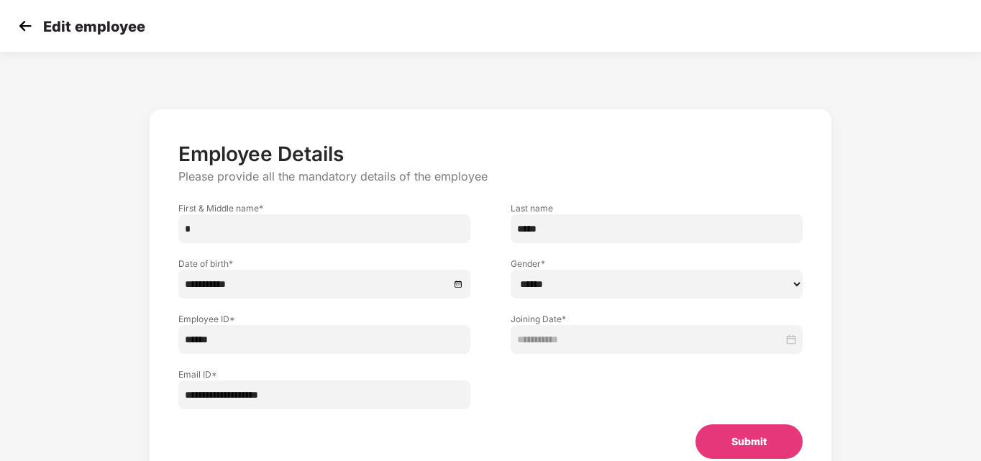
click at [475, 318] on div "Employee ID * ******" at bounding box center [324, 326] width 332 height 55
click at [741, 439] on button "Submit" at bounding box center [749, 441] width 107 height 35
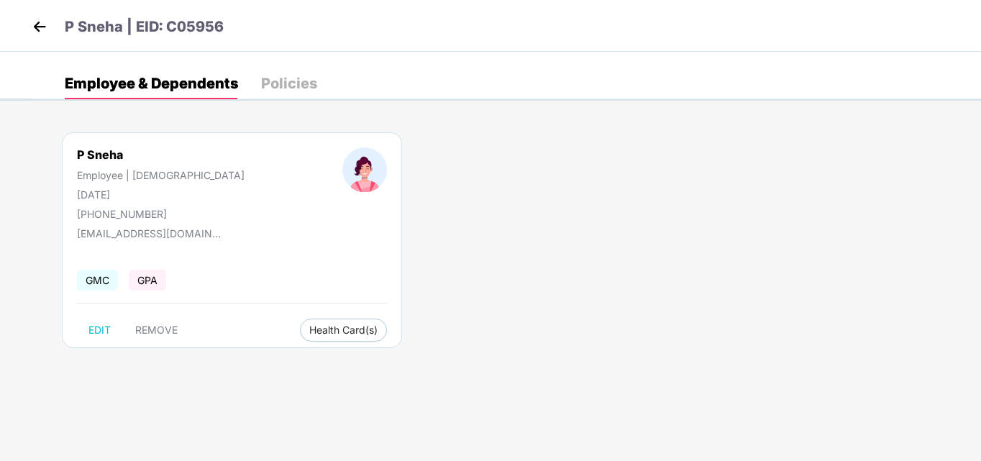
click at [39, 28] on img at bounding box center [40, 27] width 22 height 22
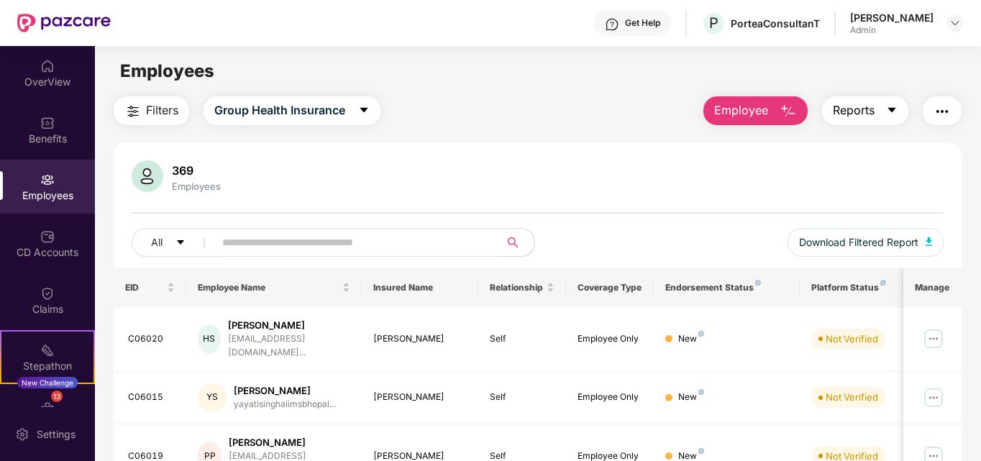
click at [861, 115] on span "Reports" at bounding box center [854, 110] width 42 height 18
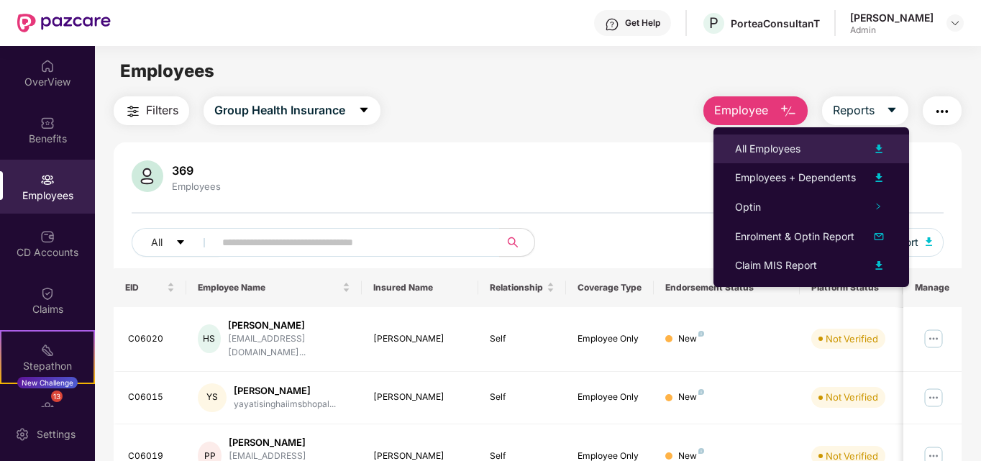
click at [786, 153] on div "All Employees" at bounding box center [767, 149] width 65 height 16
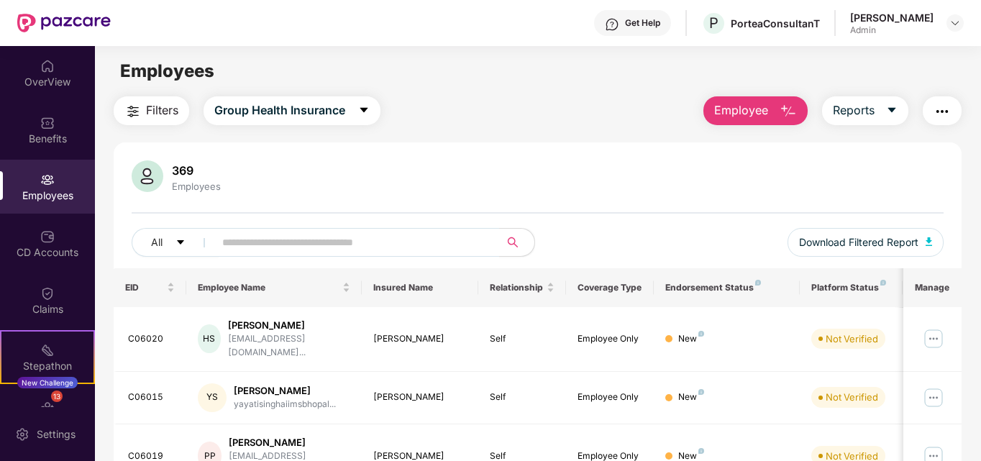
click at [589, 182] on div "369 Employees" at bounding box center [538, 177] width 813 height 35
click at [780, 112] on button "Employee" at bounding box center [756, 110] width 104 height 29
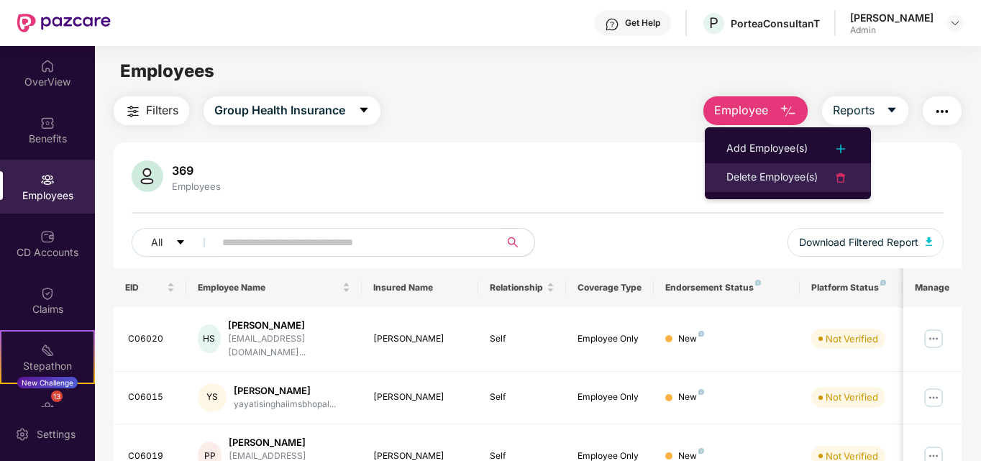
click at [761, 176] on div "Delete Employee(s)" at bounding box center [772, 177] width 91 height 17
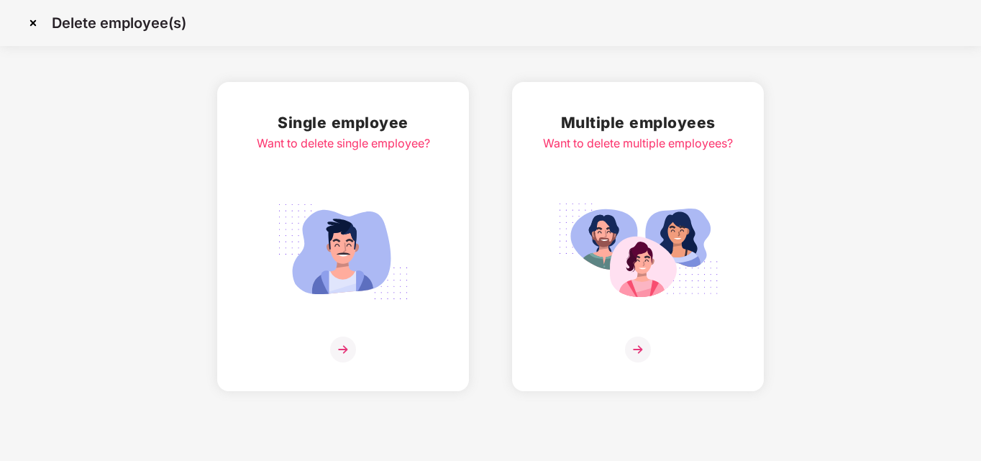
click at [632, 347] on img at bounding box center [638, 350] width 26 height 26
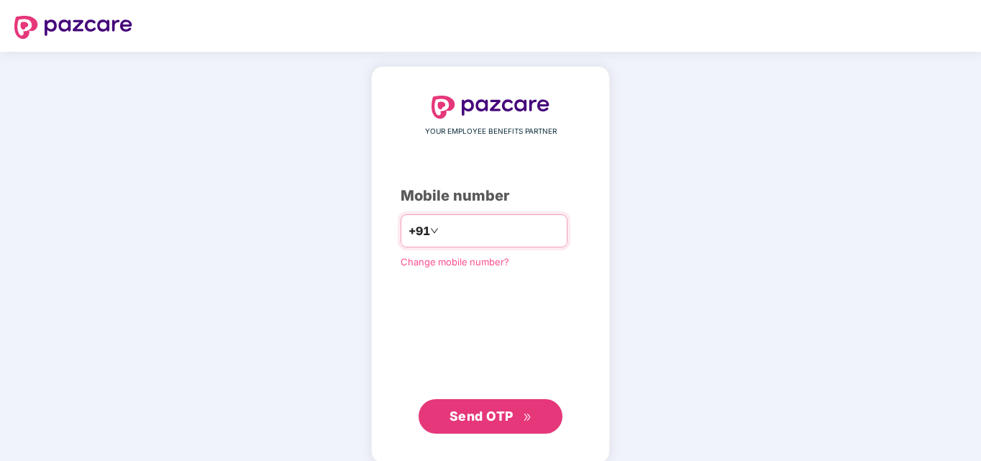
type input "**********"
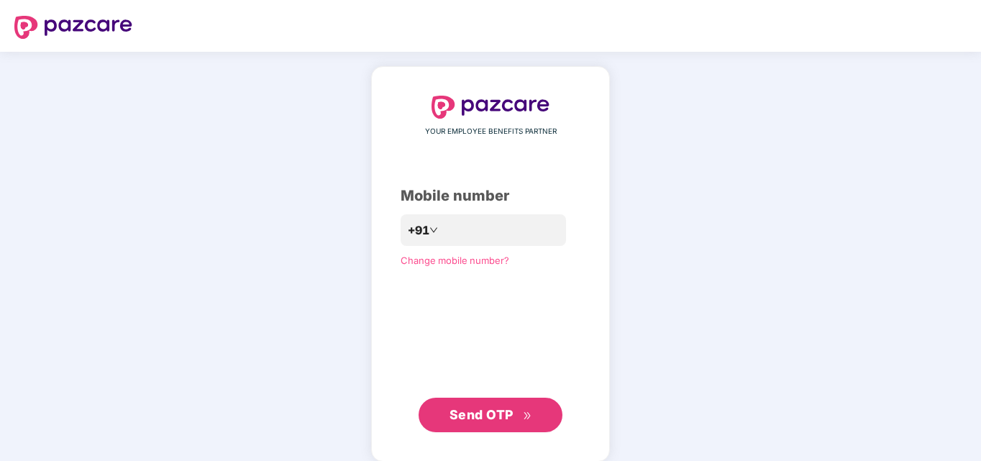
click at [490, 417] on span "Send OTP" at bounding box center [482, 414] width 64 height 15
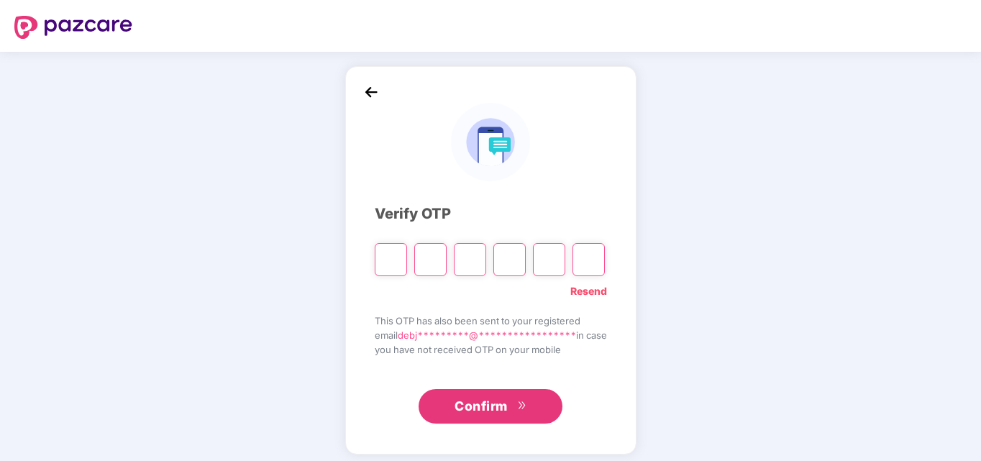
type input "*"
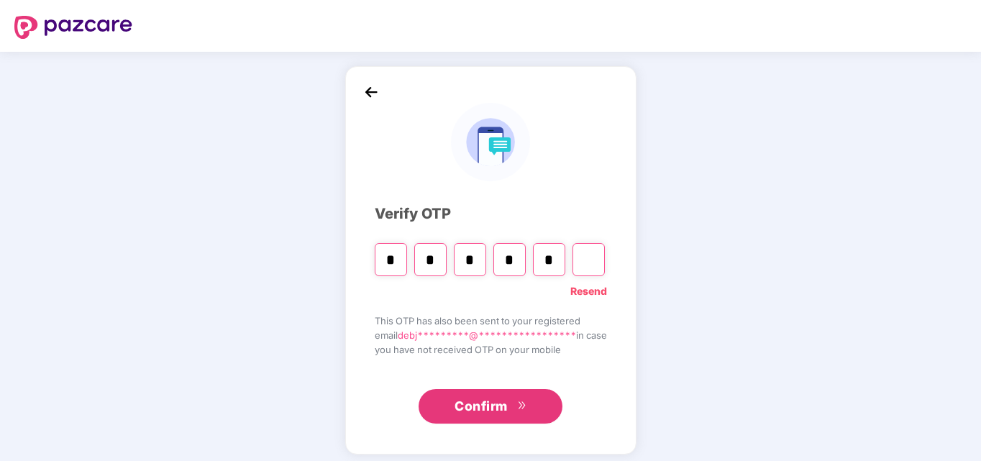
type input "*"
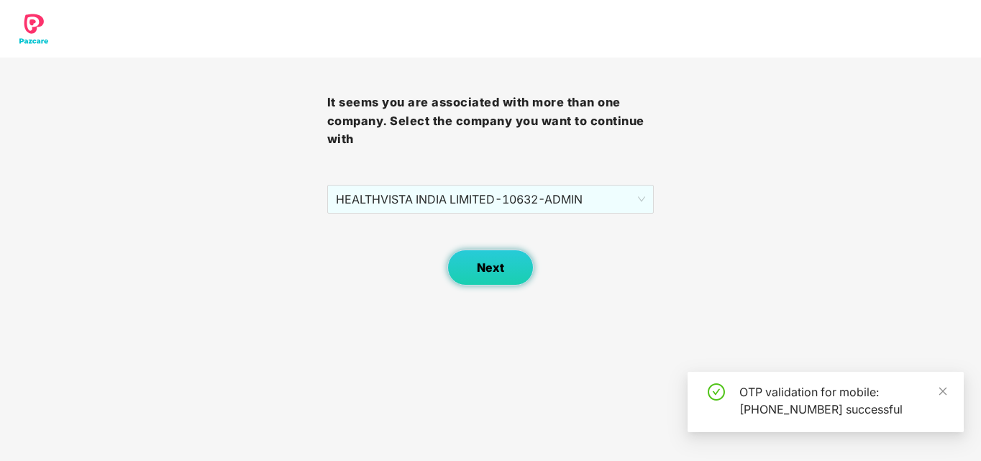
click at [488, 268] on span "Next" at bounding box center [490, 268] width 27 height 14
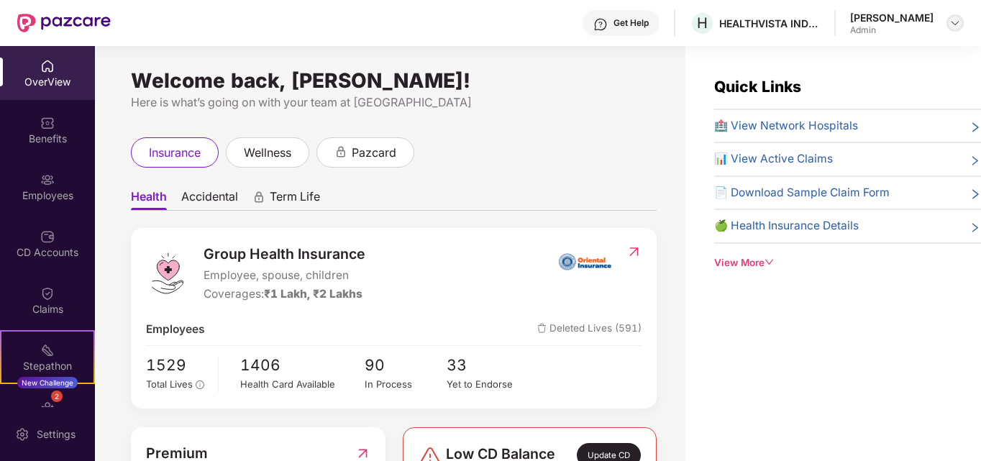
click at [955, 18] on img at bounding box center [956, 23] width 12 height 12
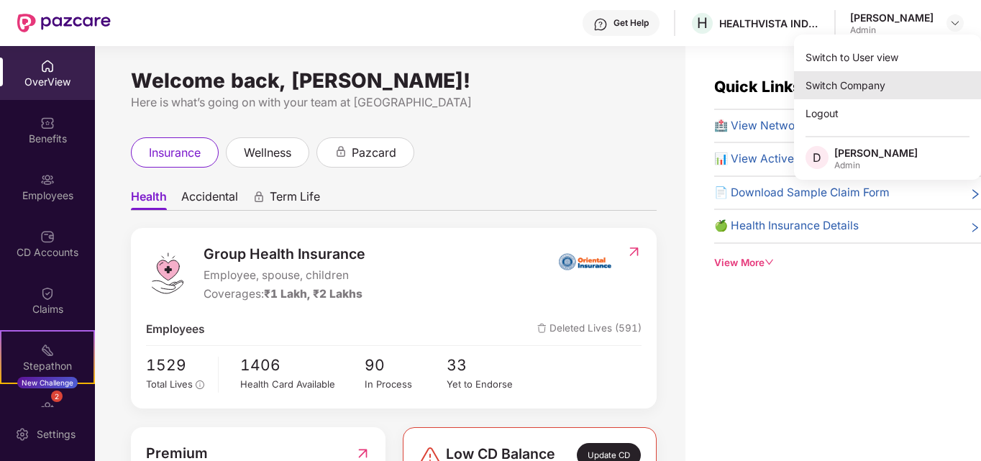
click at [861, 87] on div "Switch Company" at bounding box center [887, 85] width 187 height 28
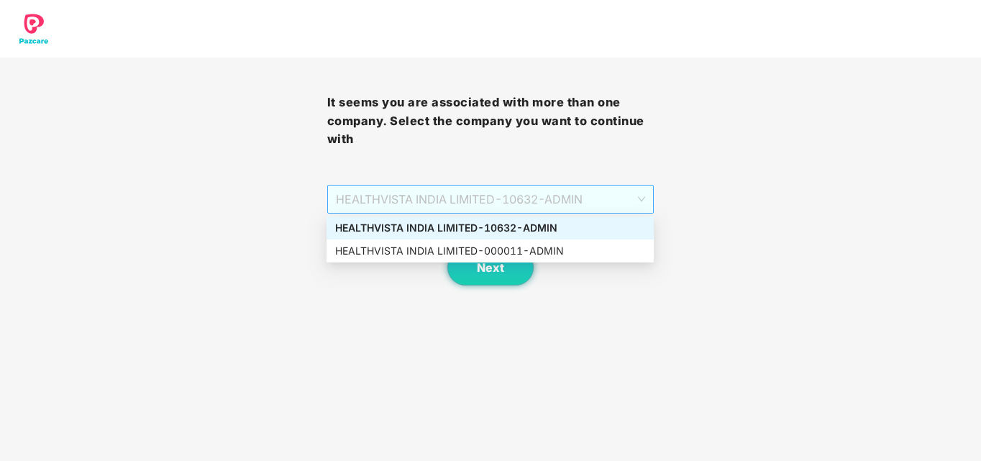
click at [431, 195] on span "HEALTHVISTA INDIA LIMITED - 10632 - ADMIN" at bounding box center [491, 199] width 310 height 27
click at [433, 253] on div "HEALTHVISTA INDIA LIMITED - 000011 - ADMIN" at bounding box center [490, 251] width 310 height 16
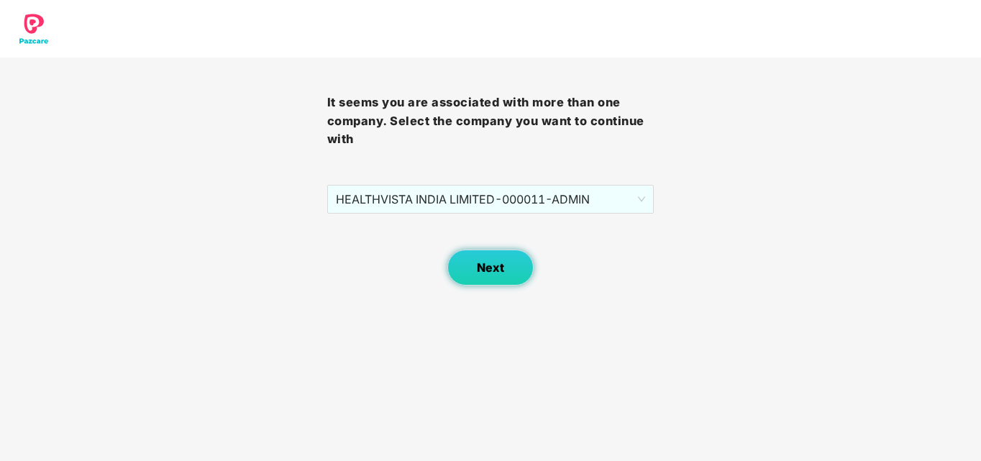
click at [509, 270] on button "Next" at bounding box center [491, 268] width 86 height 36
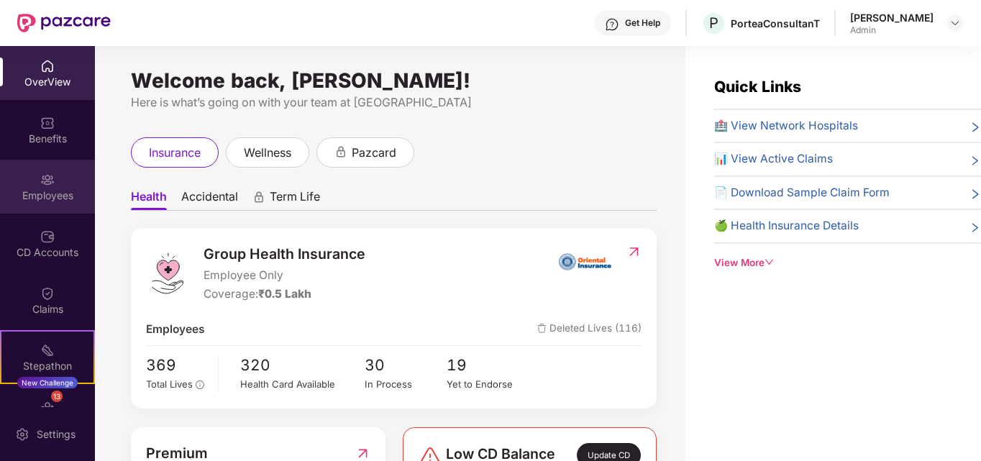
click at [52, 191] on div "Employees" at bounding box center [47, 195] width 95 height 14
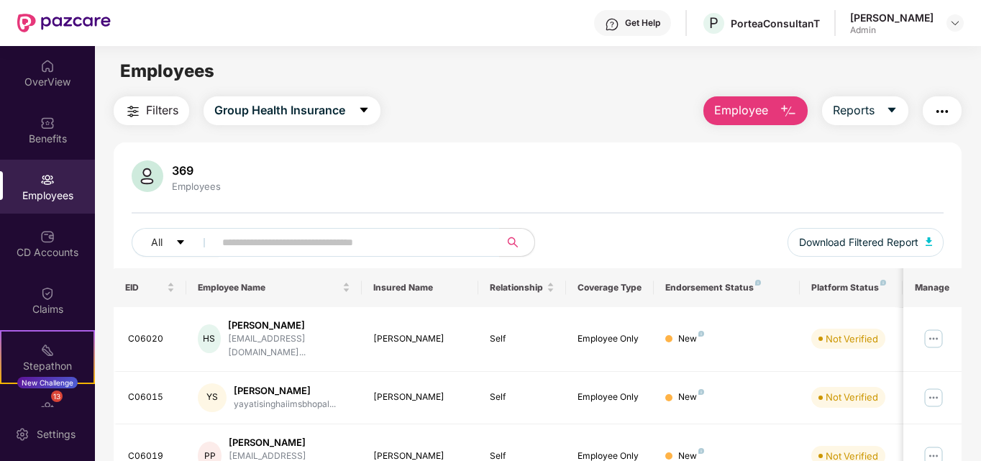
click at [759, 104] on span "Employee" at bounding box center [741, 110] width 54 height 18
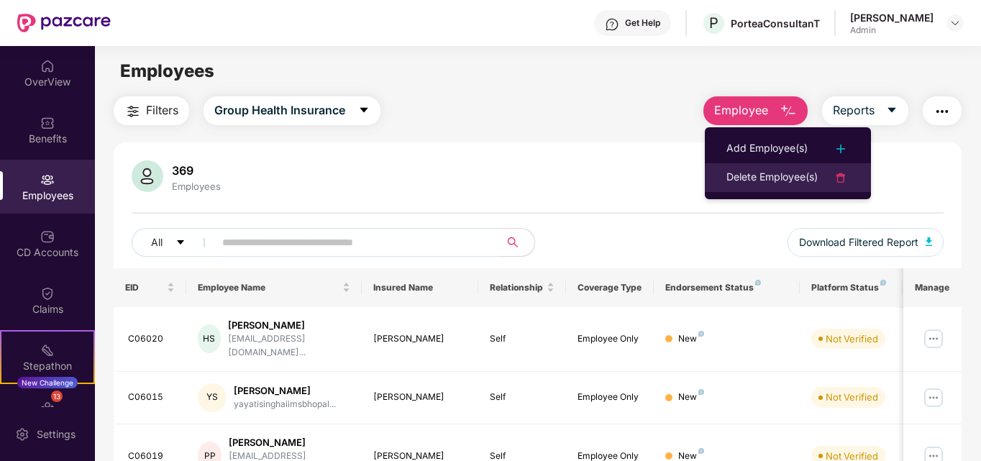
click at [768, 175] on div "Delete Employee(s)" at bounding box center [772, 177] width 91 height 17
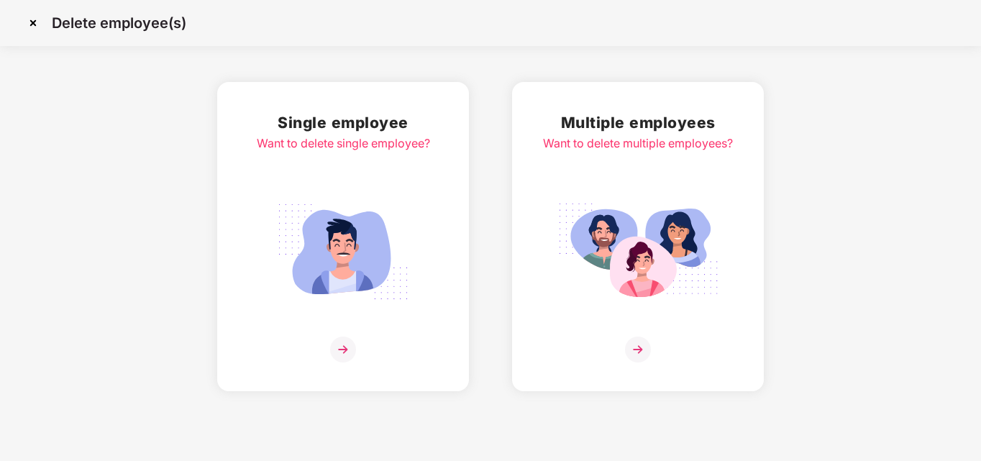
click at [639, 349] on img at bounding box center [638, 350] width 26 height 26
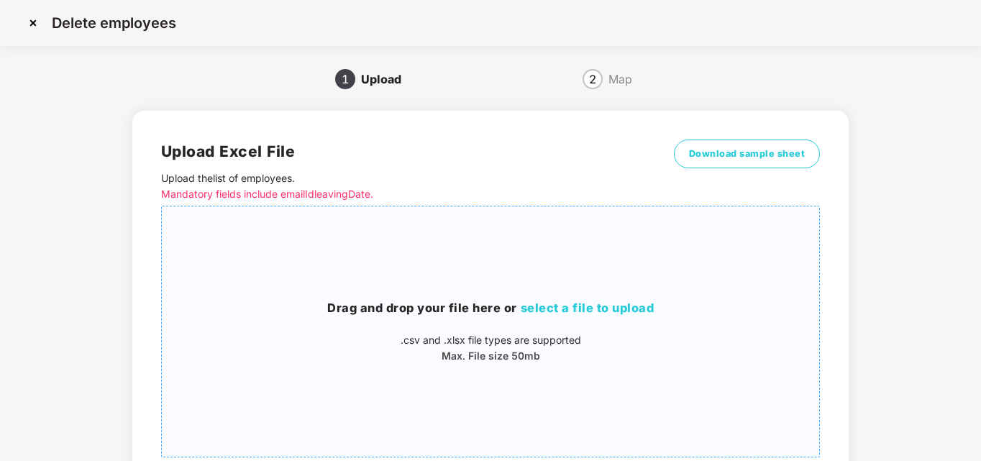
click at [580, 309] on span "select a file to upload" at bounding box center [588, 308] width 134 height 14
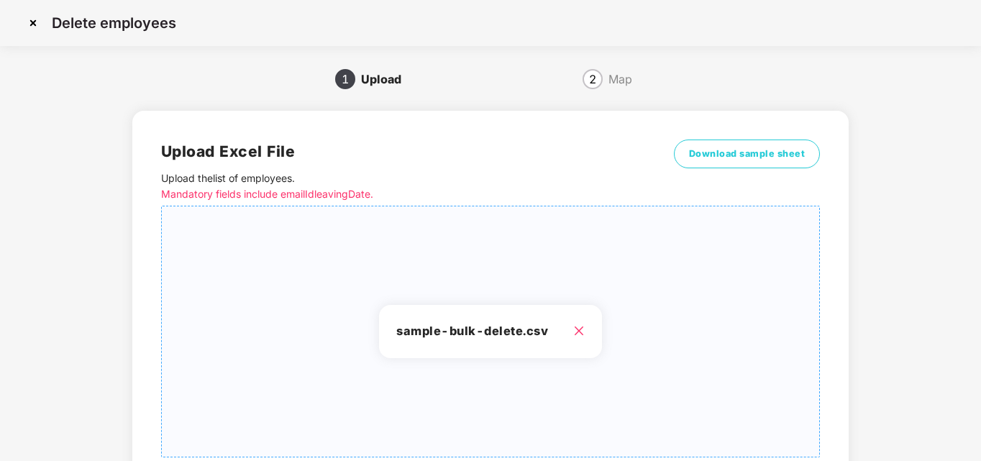
scroll to position [115, 0]
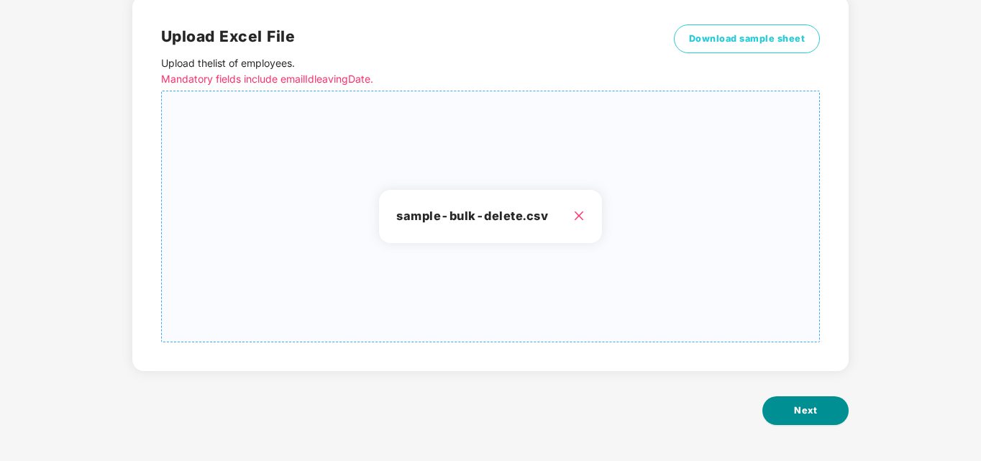
click at [799, 405] on span "Next" at bounding box center [805, 411] width 23 height 14
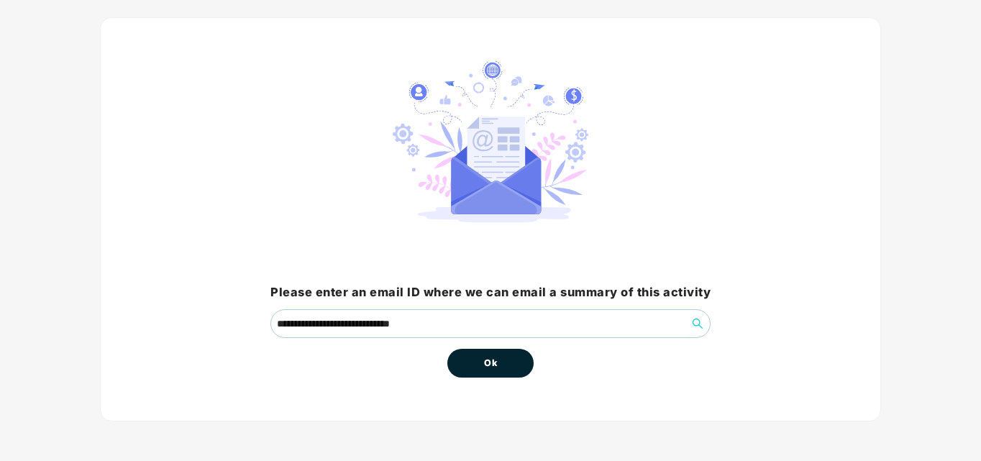
scroll to position [0, 0]
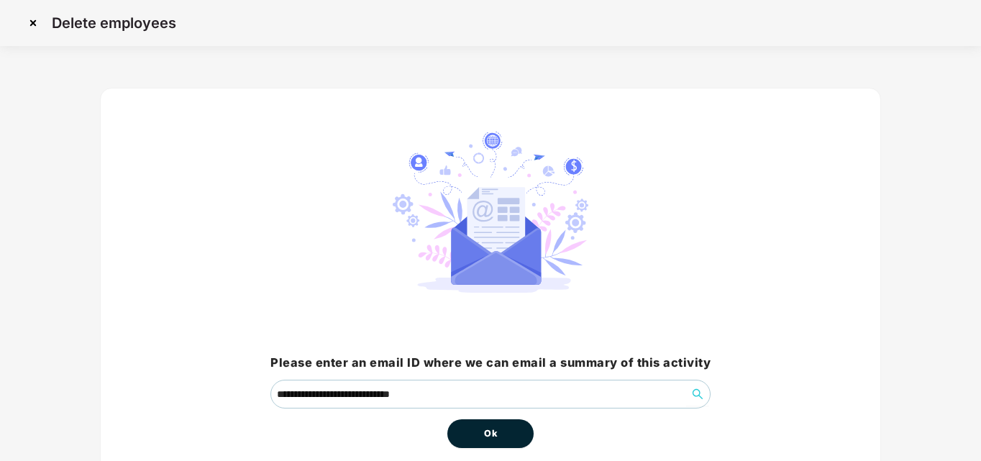
click at [479, 437] on button "Ok" at bounding box center [491, 433] width 86 height 29
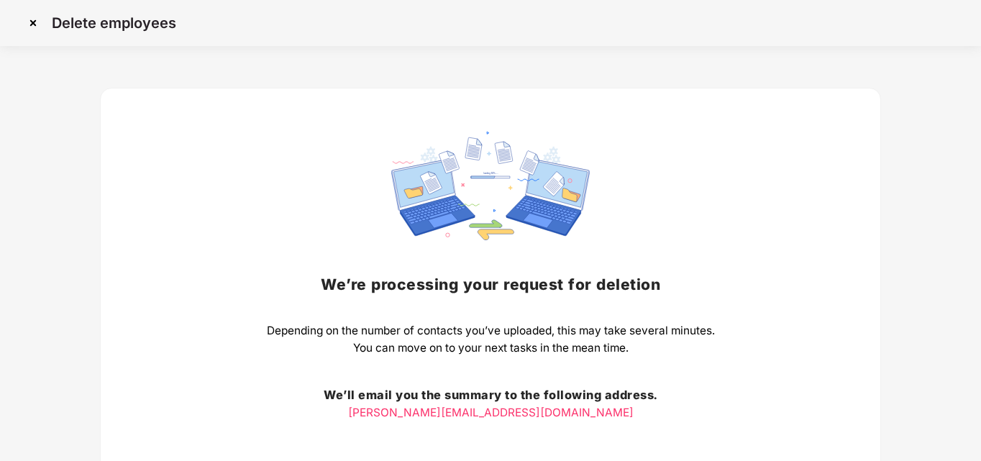
click at [35, 22] on img at bounding box center [33, 23] width 23 height 23
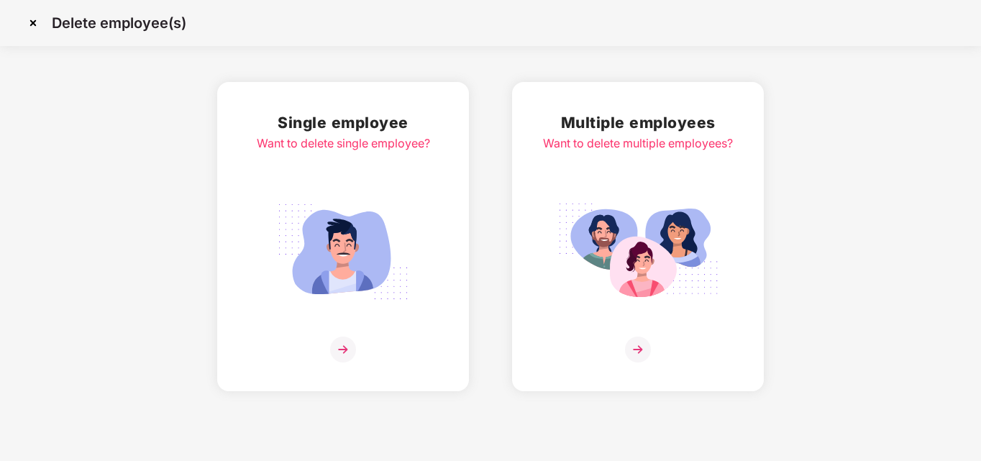
click at [29, 27] on img at bounding box center [33, 23] width 23 height 23
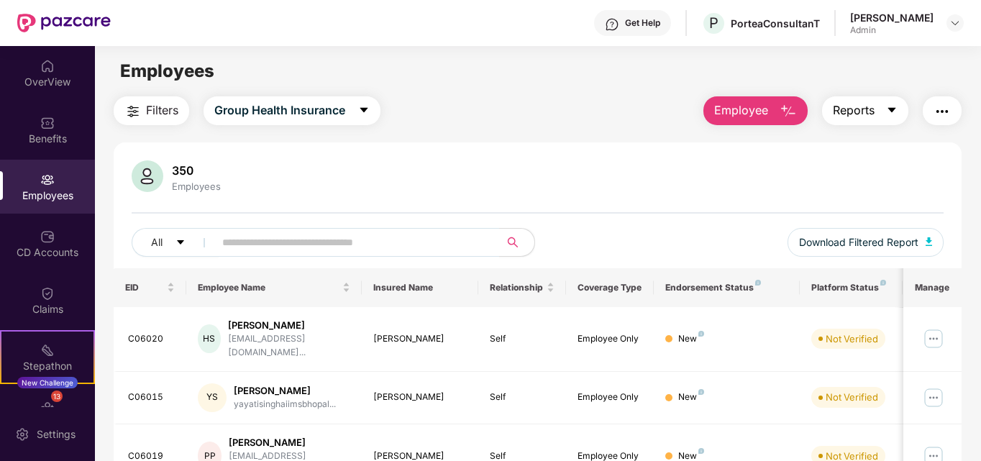
click at [862, 117] on span "Reports" at bounding box center [854, 110] width 42 height 18
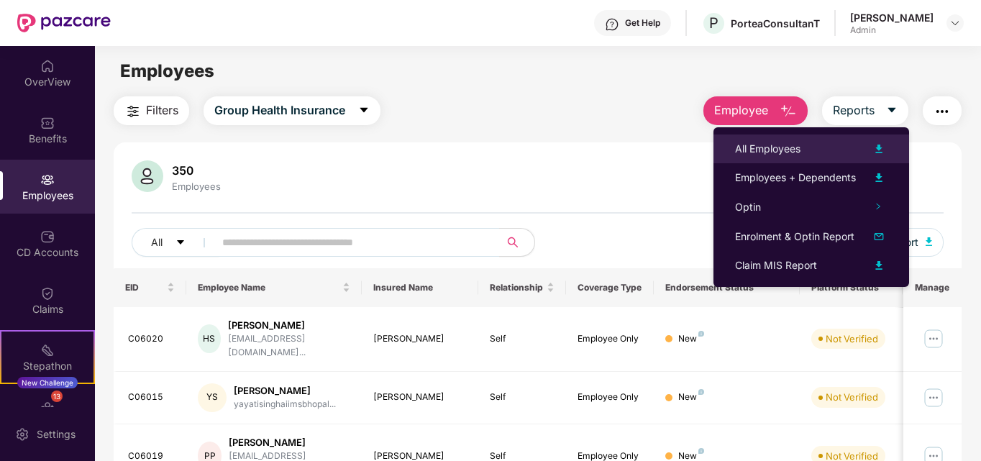
click at [773, 151] on div "All Employees" at bounding box center [767, 149] width 65 height 16
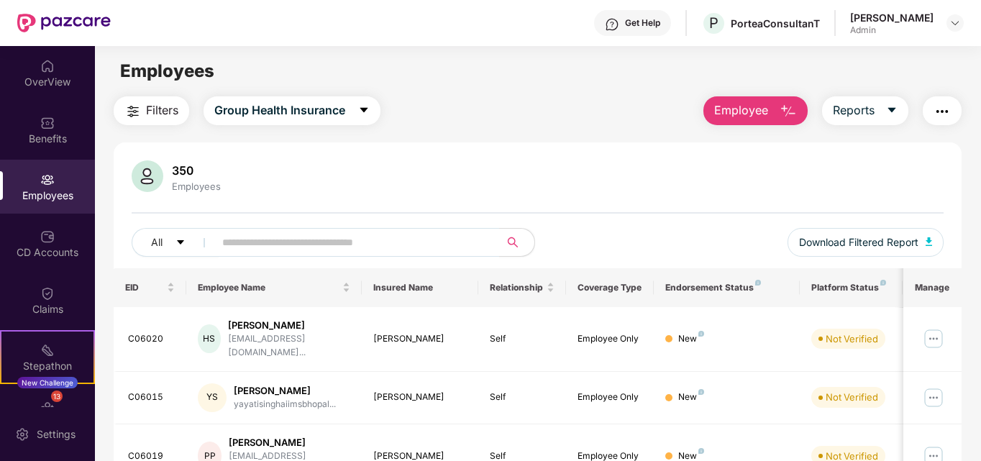
click at [492, 176] on div "350 Employees" at bounding box center [538, 177] width 813 height 35
